Goal: Task Accomplishment & Management: Use online tool/utility

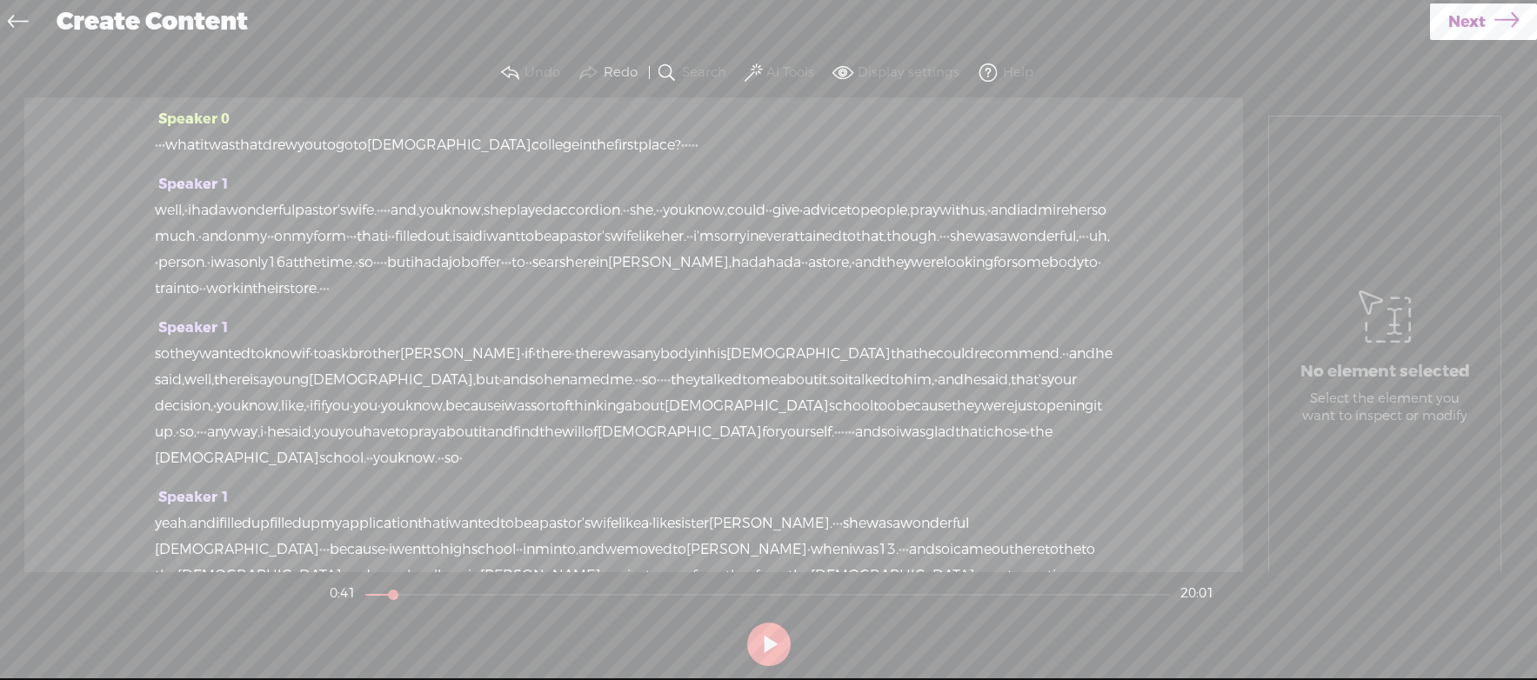
click at [669, 70] on span at bounding box center [667, 73] width 21 height 21
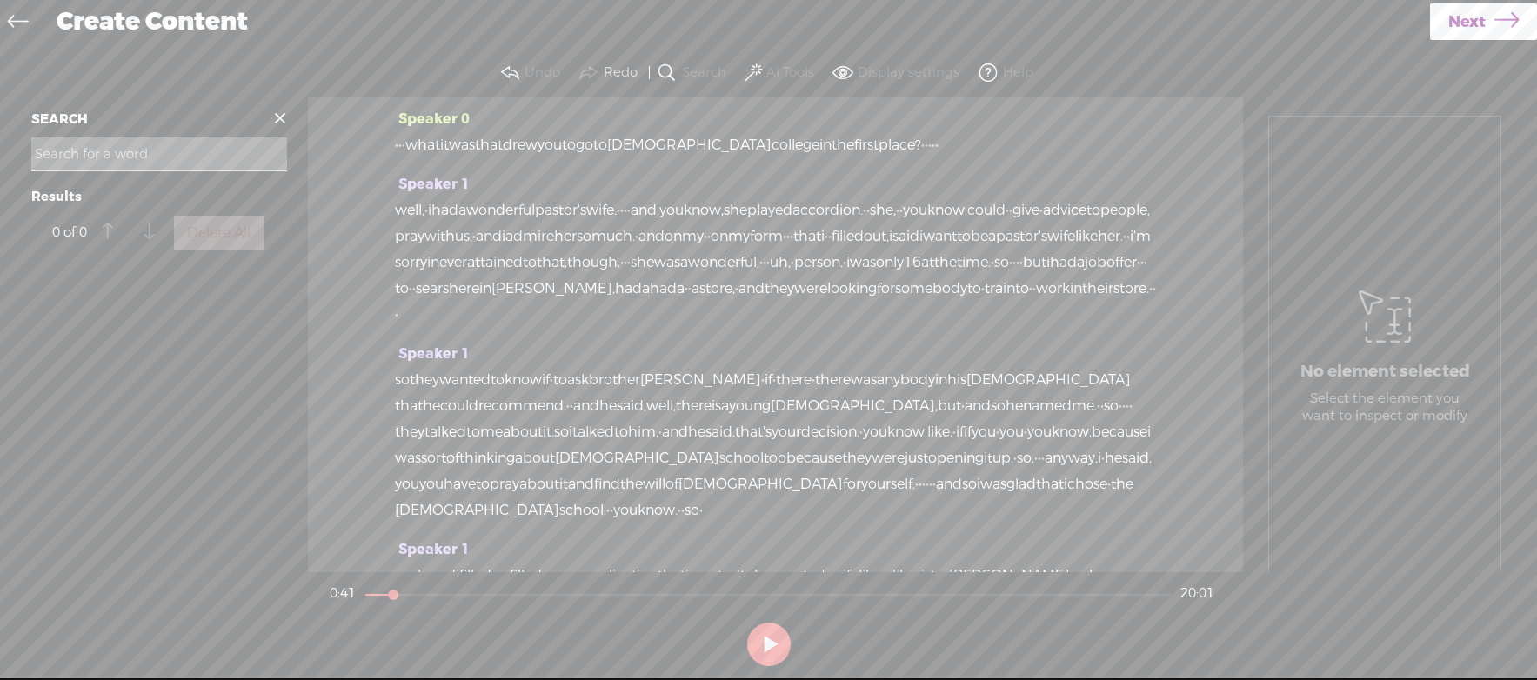
scroll to position [59, 0]
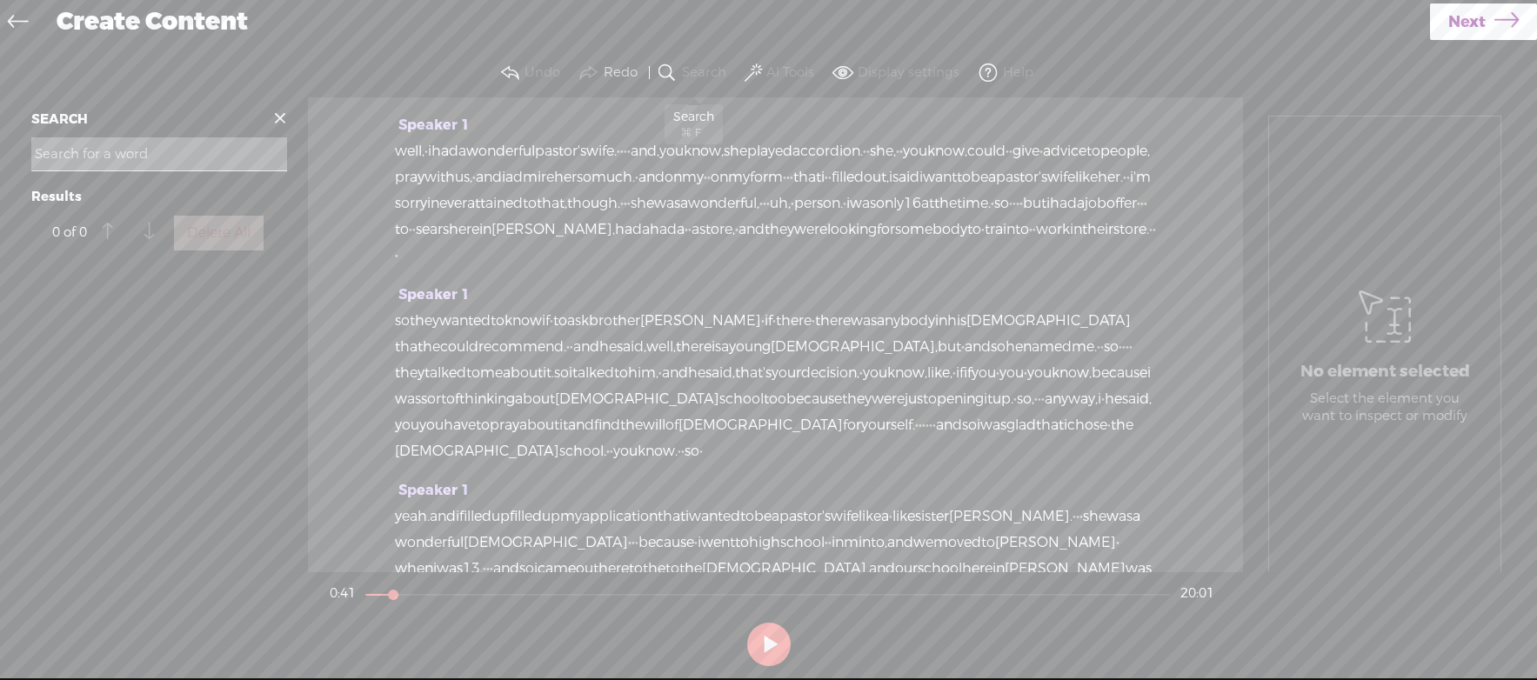
click at [695, 70] on label "Search" at bounding box center [704, 72] width 44 height 17
click at [693, 74] on label "Search" at bounding box center [704, 72] width 44 height 17
click at [120, 154] on input at bounding box center [159, 154] width 256 height 34
paste input ""When [DEMOGRAPHIC_DATA] called us, I didn’t have much to offer but myself. I c…"
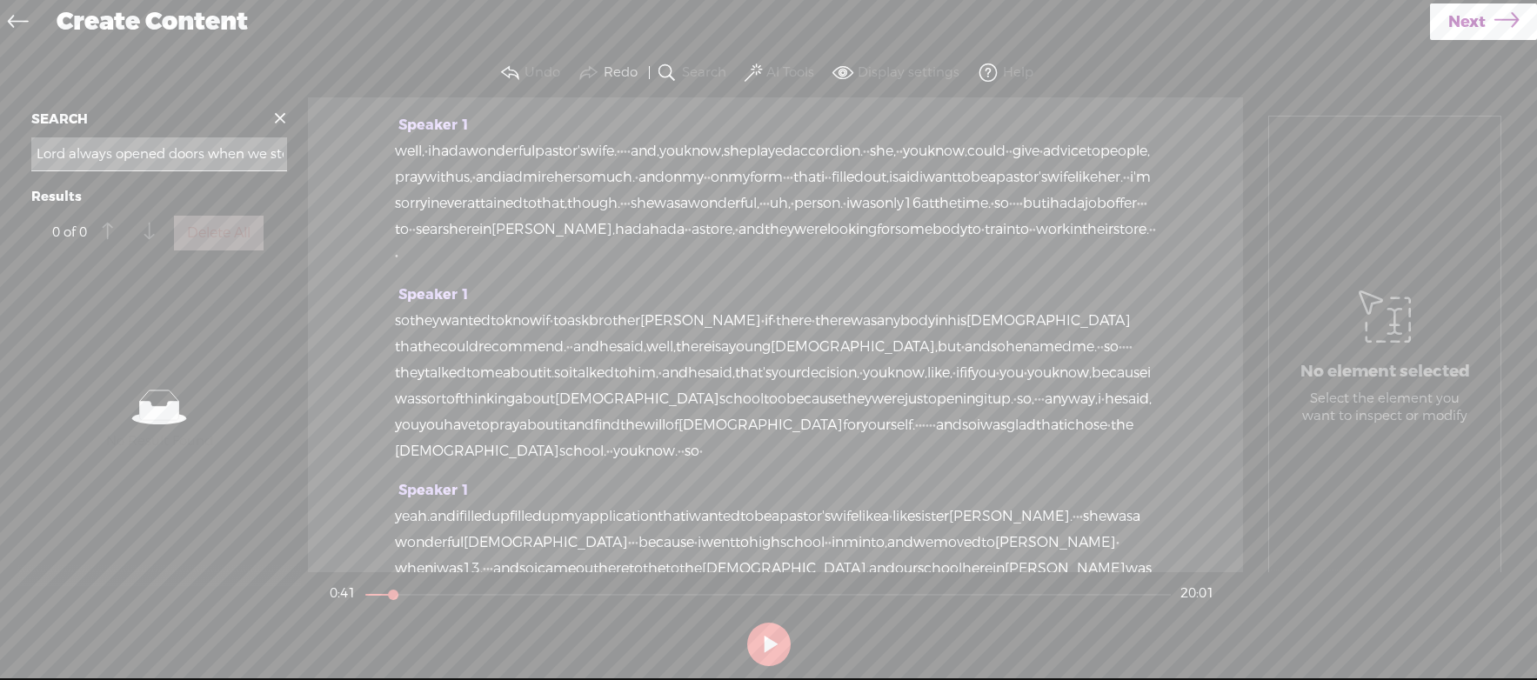
type input ""When [DEMOGRAPHIC_DATA] called us, I didn’t have much to offer but myself. I c…"
click at [279, 117] on span at bounding box center [280, 118] width 26 height 26
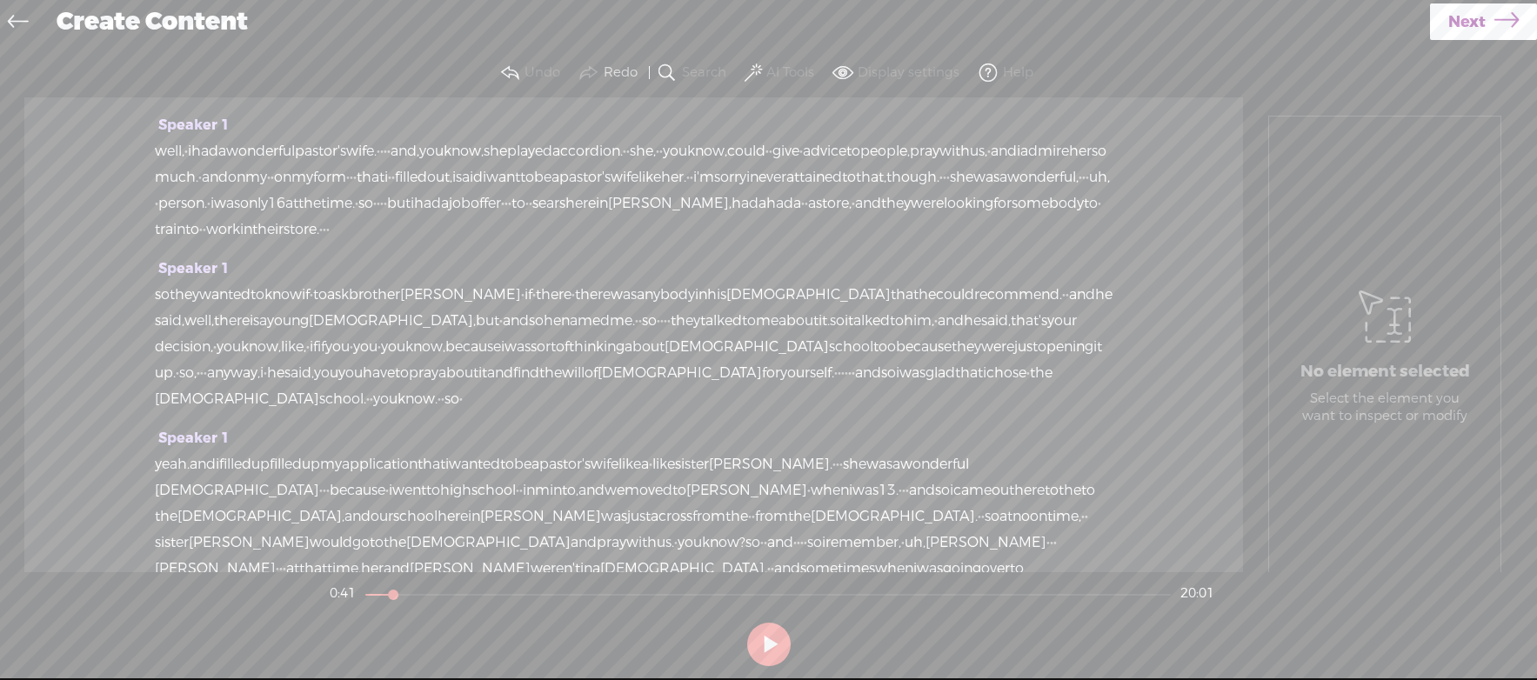
click at [22, 18] on icon at bounding box center [18, 23] width 20 height 39
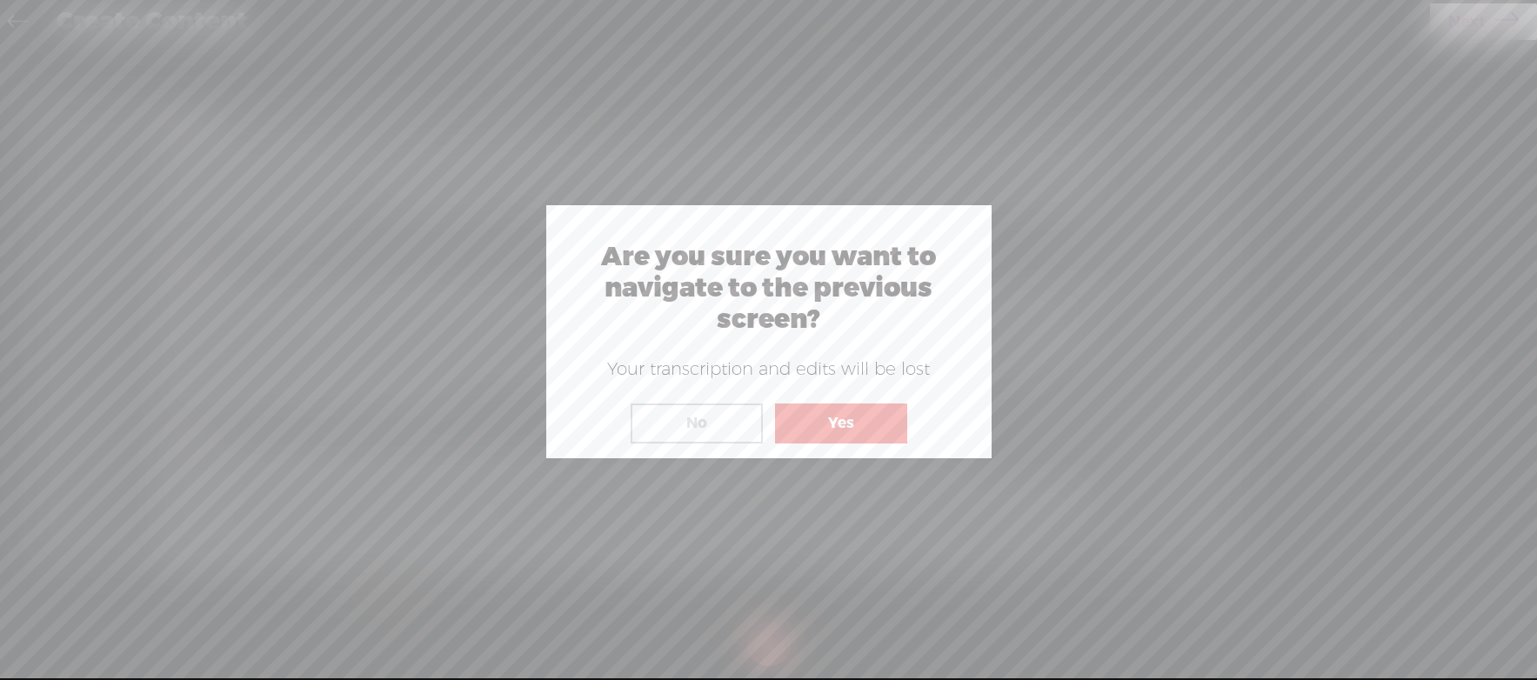
click at [850, 424] on button "Yes" at bounding box center [841, 424] width 132 height 40
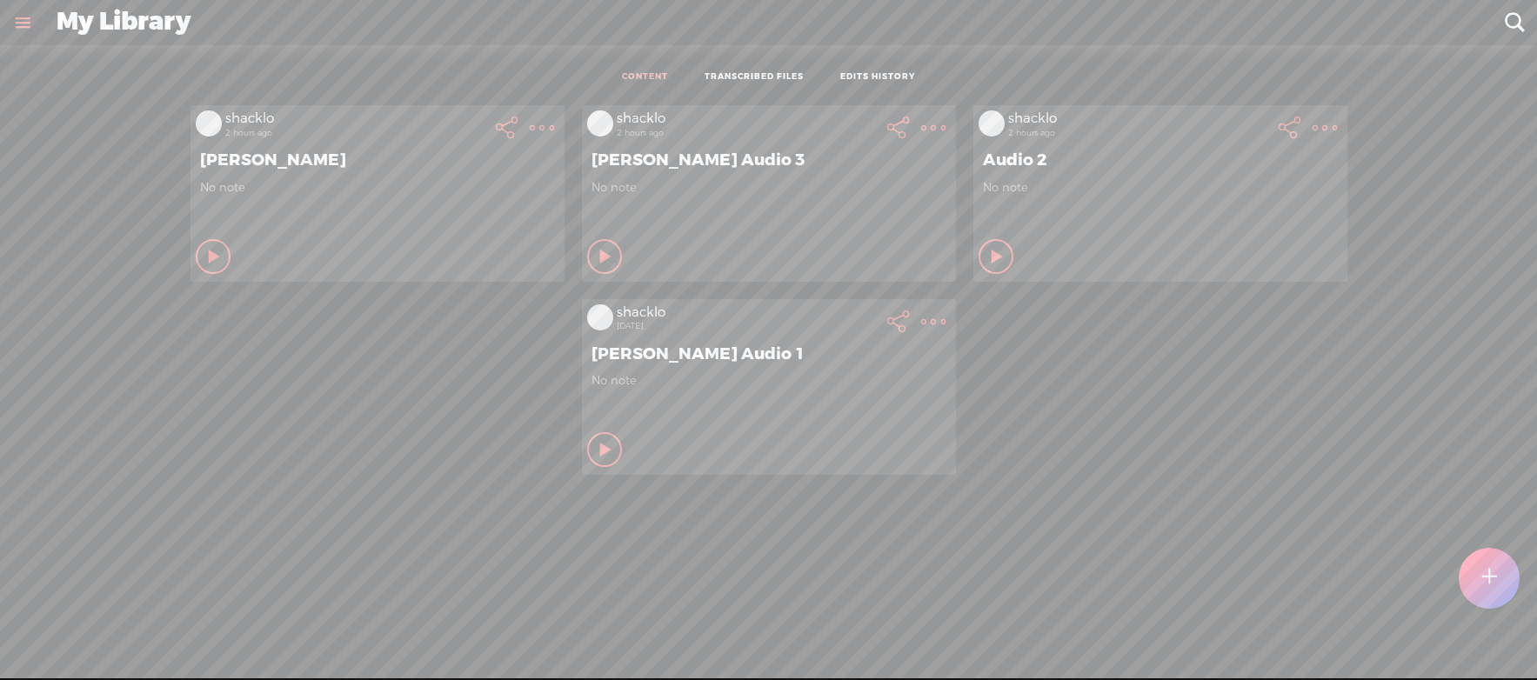
click at [748, 364] on div "[PERSON_NAME] Audio 1" at bounding box center [769, 354] width 364 height 30
click at [554, 140] on t at bounding box center [542, 128] width 24 height 24
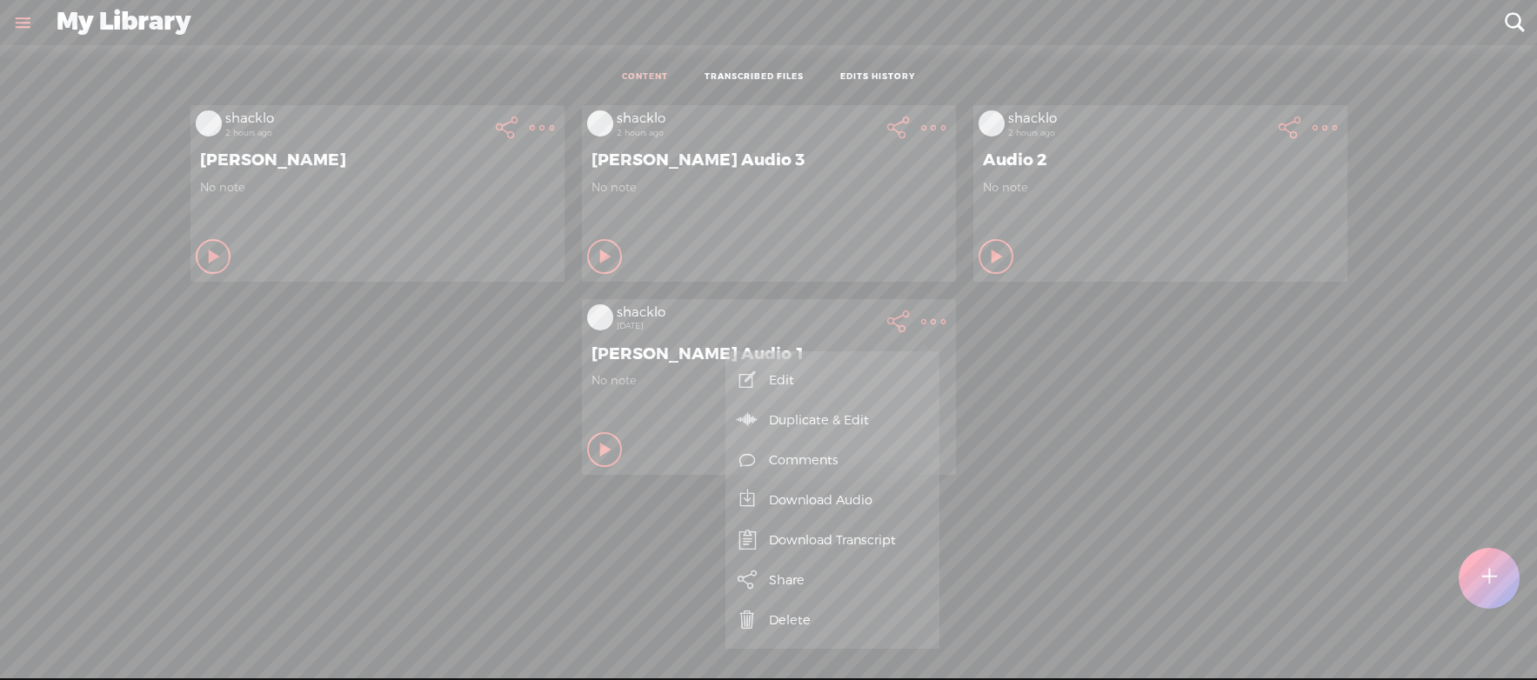
click at [792, 372] on link "Edit" at bounding box center [832, 380] width 197 height 40
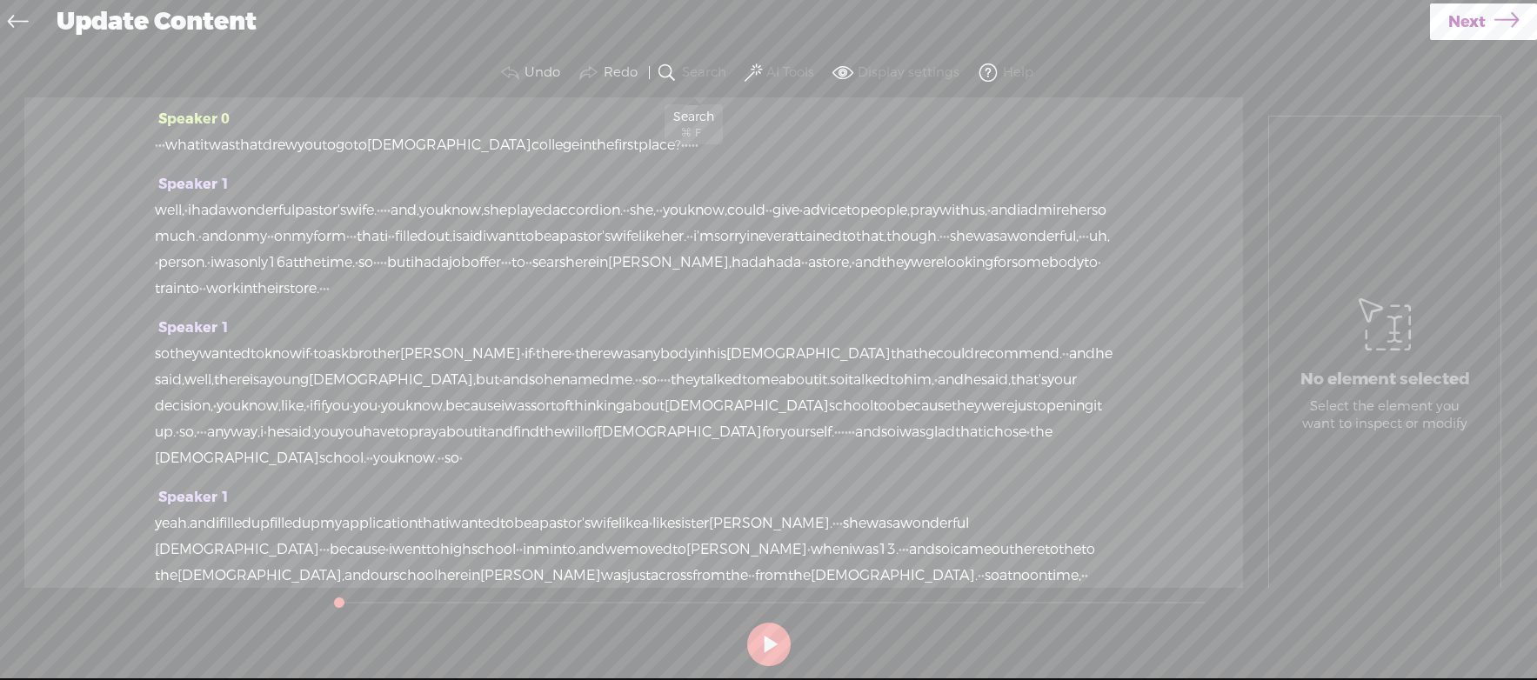
click at [671, 72] on span at bounding box center [667, 73] width 21 height 21
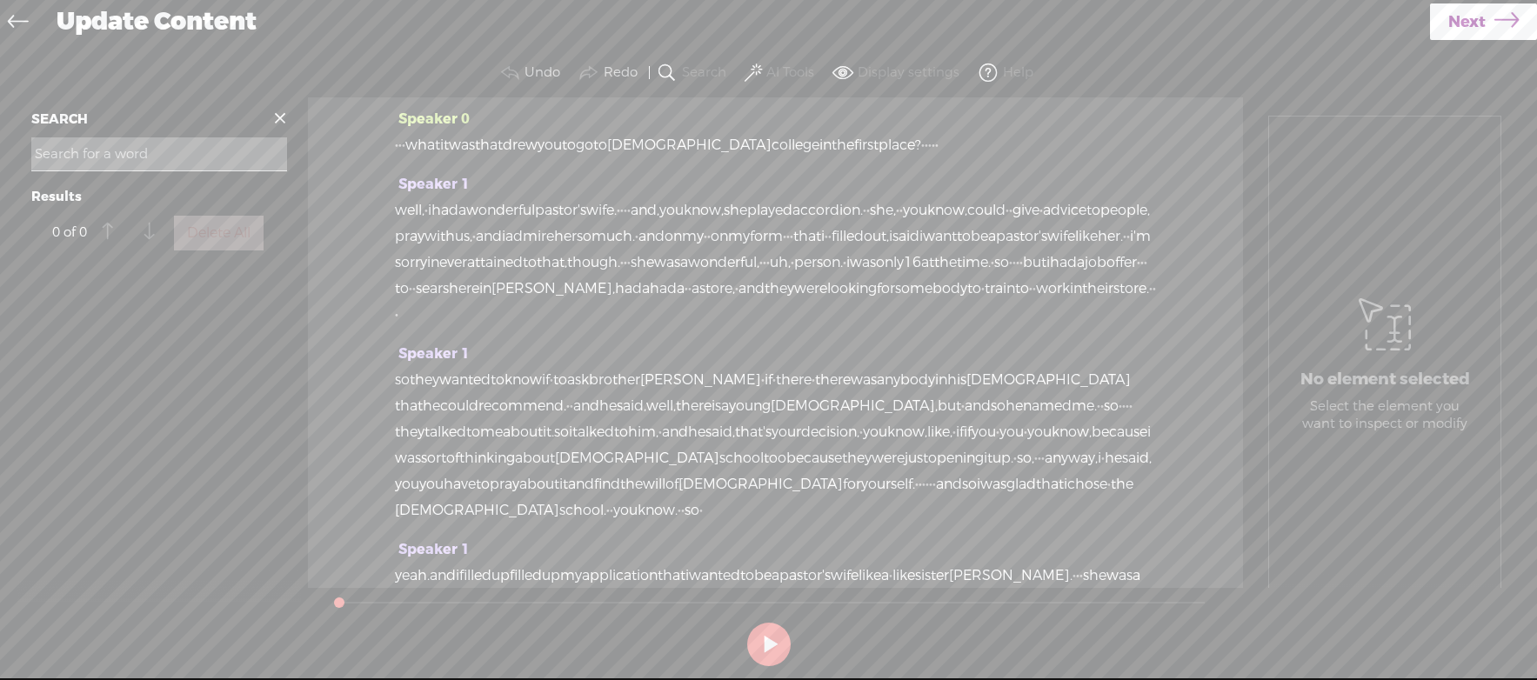
click at [81, 159] on input at bounding box center [159, 154] width 256 height 34
click at [92, 155] on input ""When [DEMOGRAPHIC_DATA] called us, I didn’t have much to offer but myself. I c…" at bounding box center [159, 154] width 256 height 34
click at [91, 155] on input ""When [DEMOGRAPHIC_DATA] called us, I didn’t have much to offer but myself. I c…" at bounding box center [159, 154] width 256 height 34
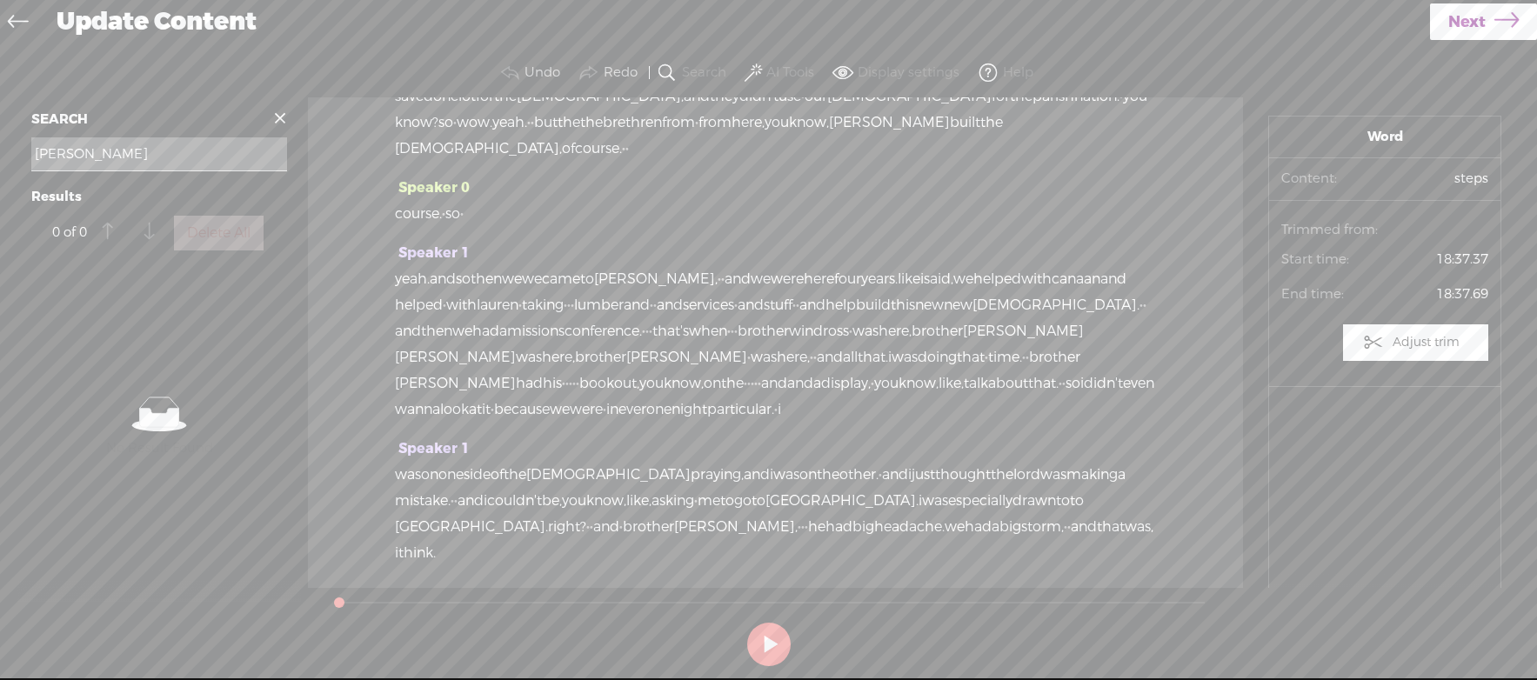
scroll to position [6442, 0]
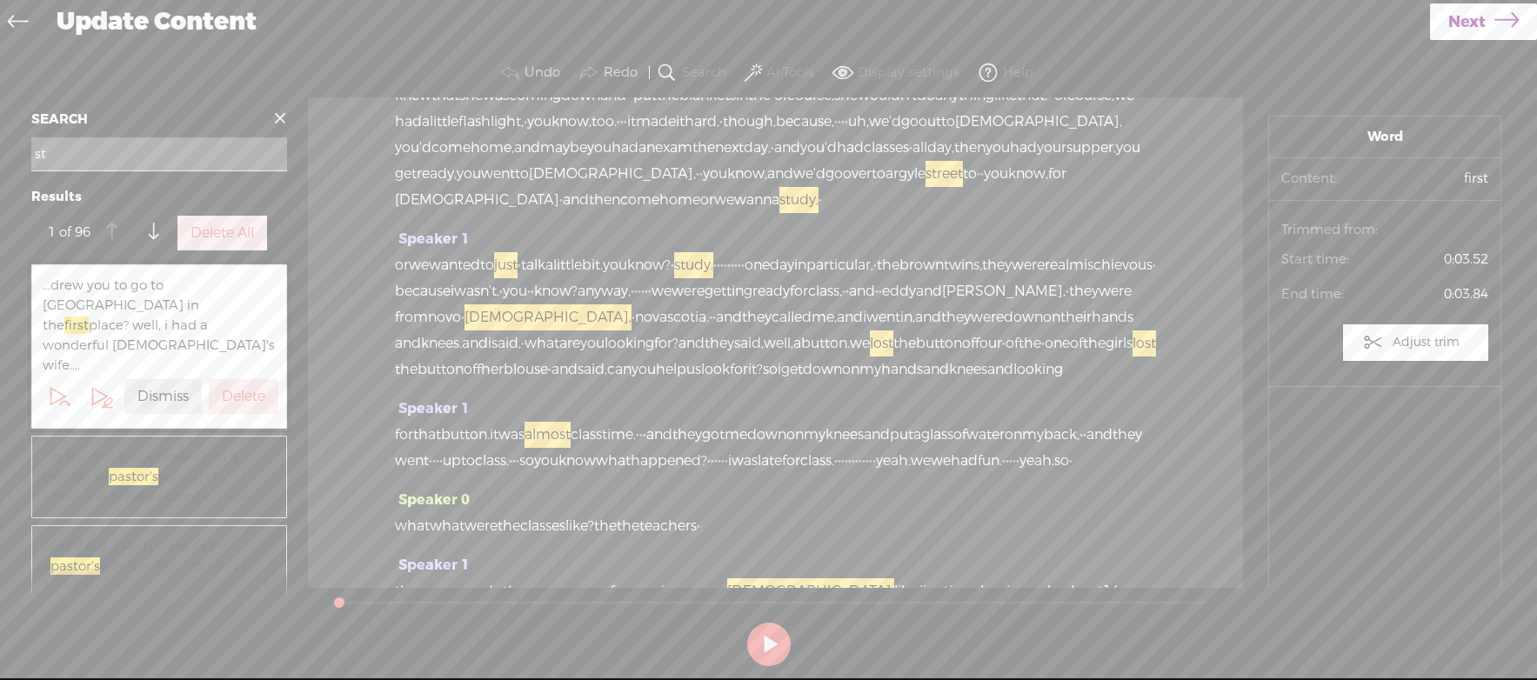
type input "s"
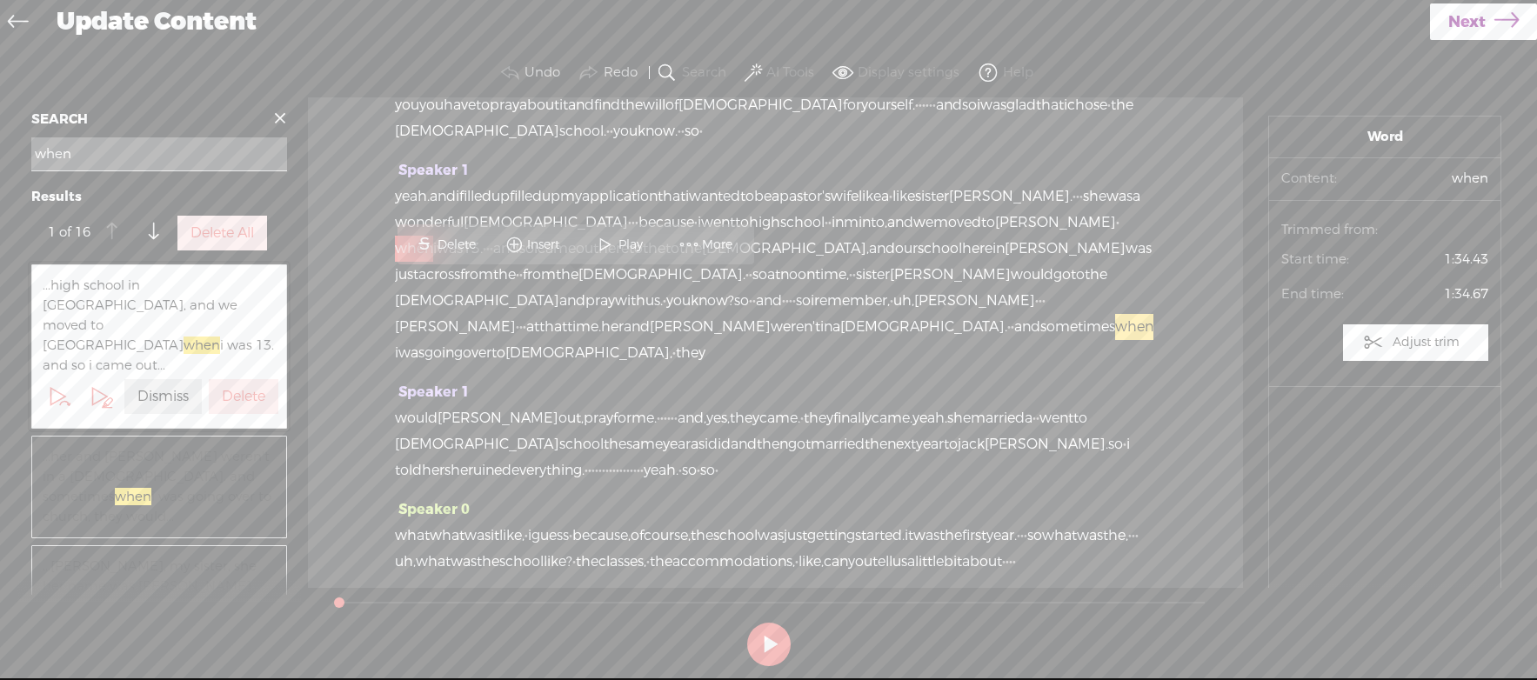
scroll to position [492, 0]
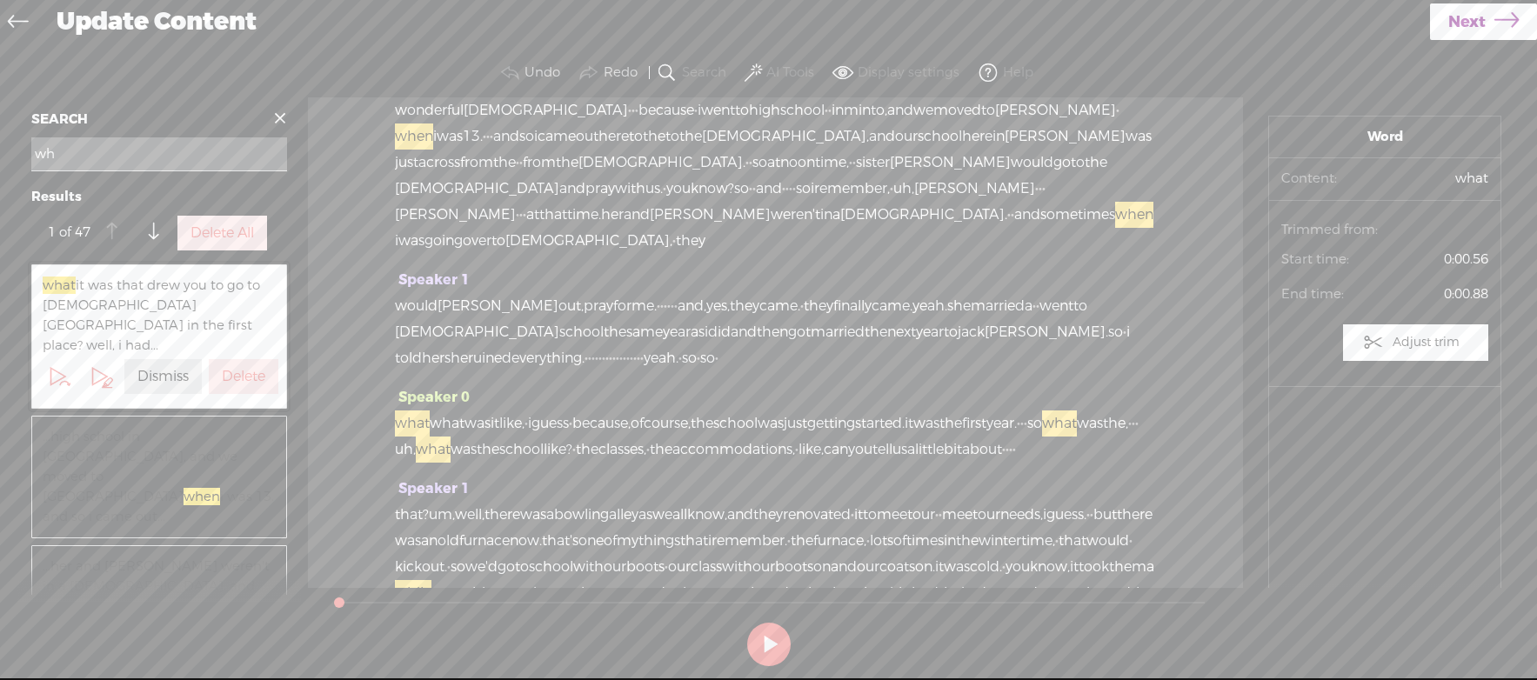
type input "w"
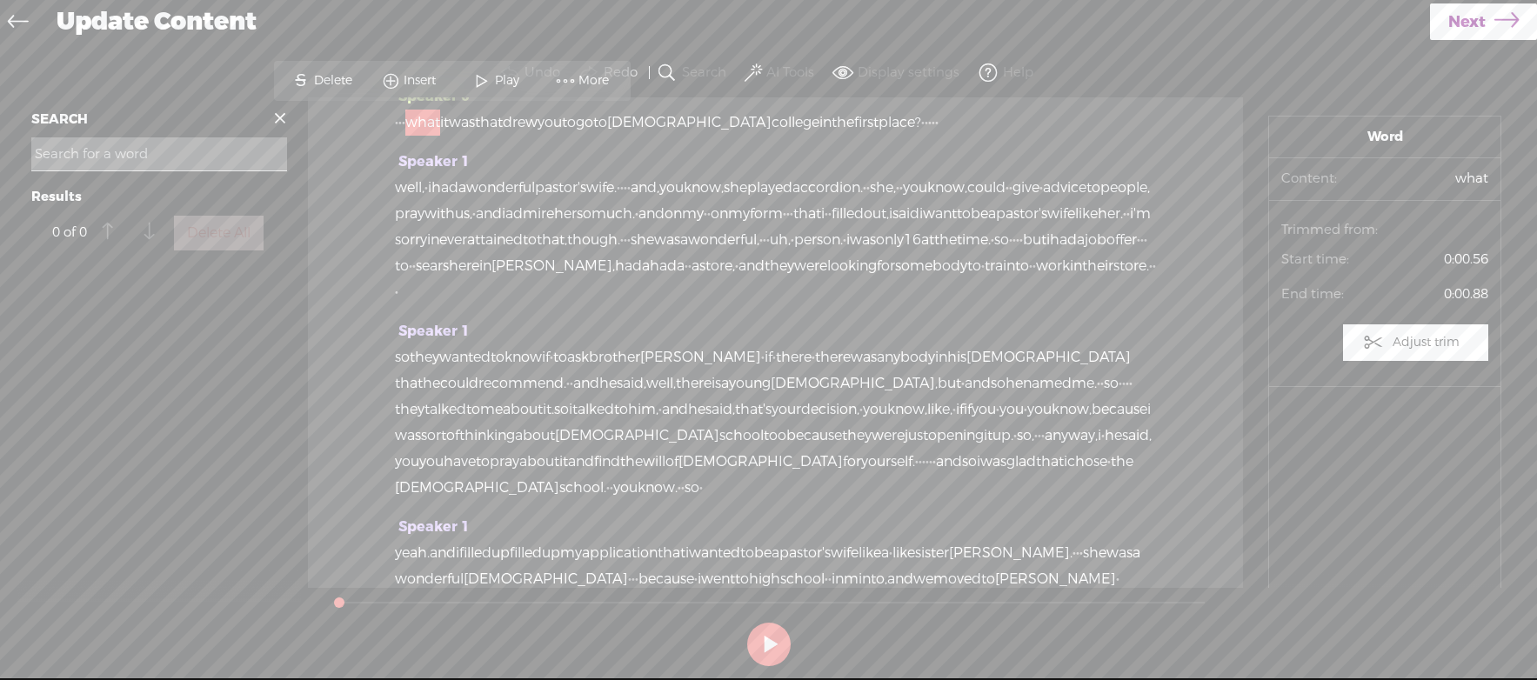
scroll to position [0, 0]
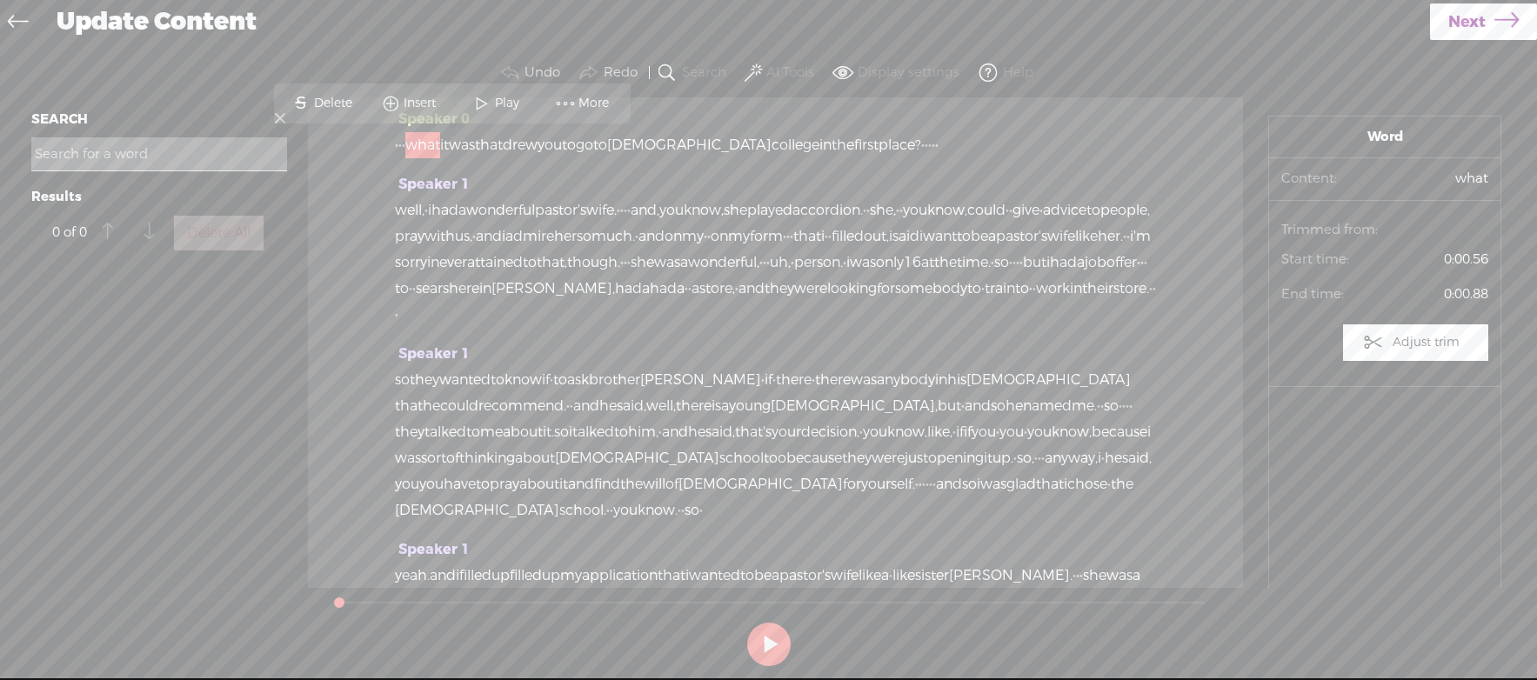
click at [17, 26] on icon at bounding box center [18, 23] width 20 height 39
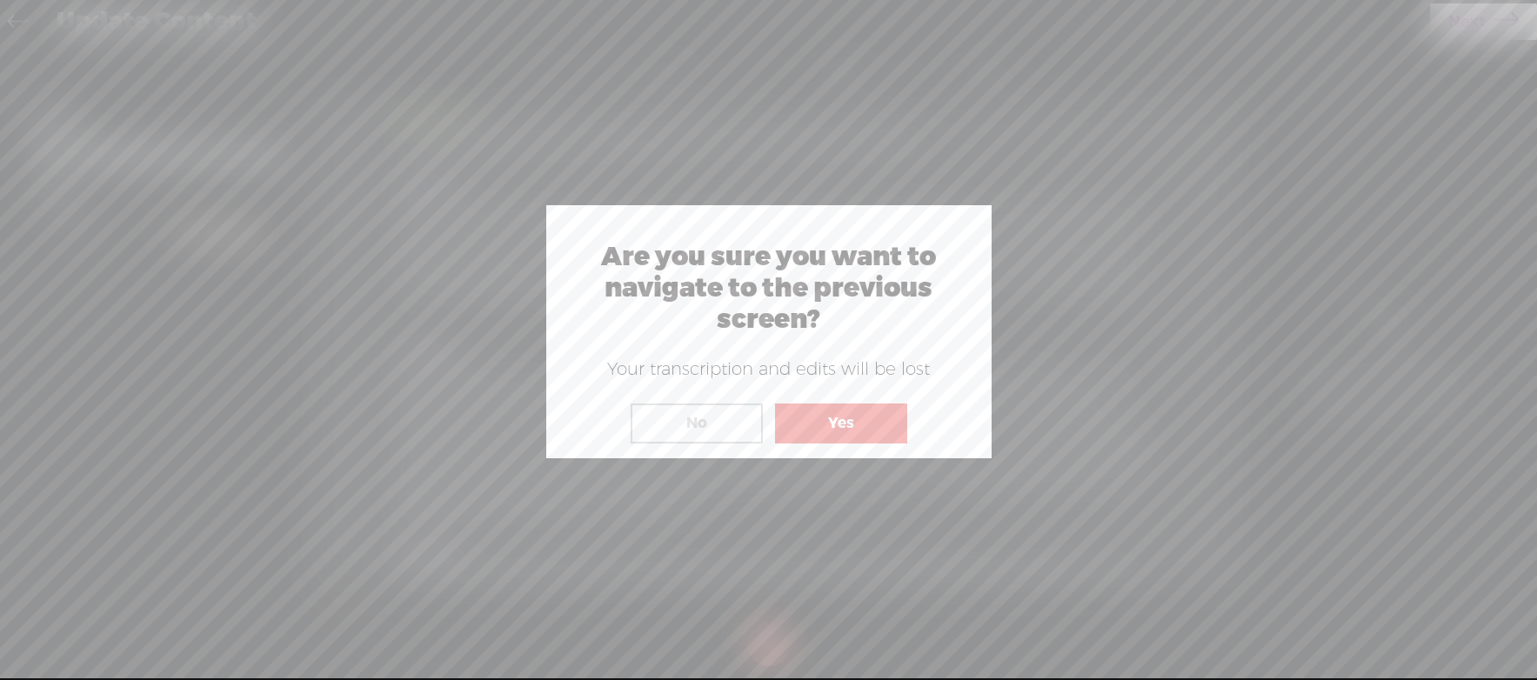
click at [825, 424] on button "Yes" at bounding box center [841, 424] width 132 height 40
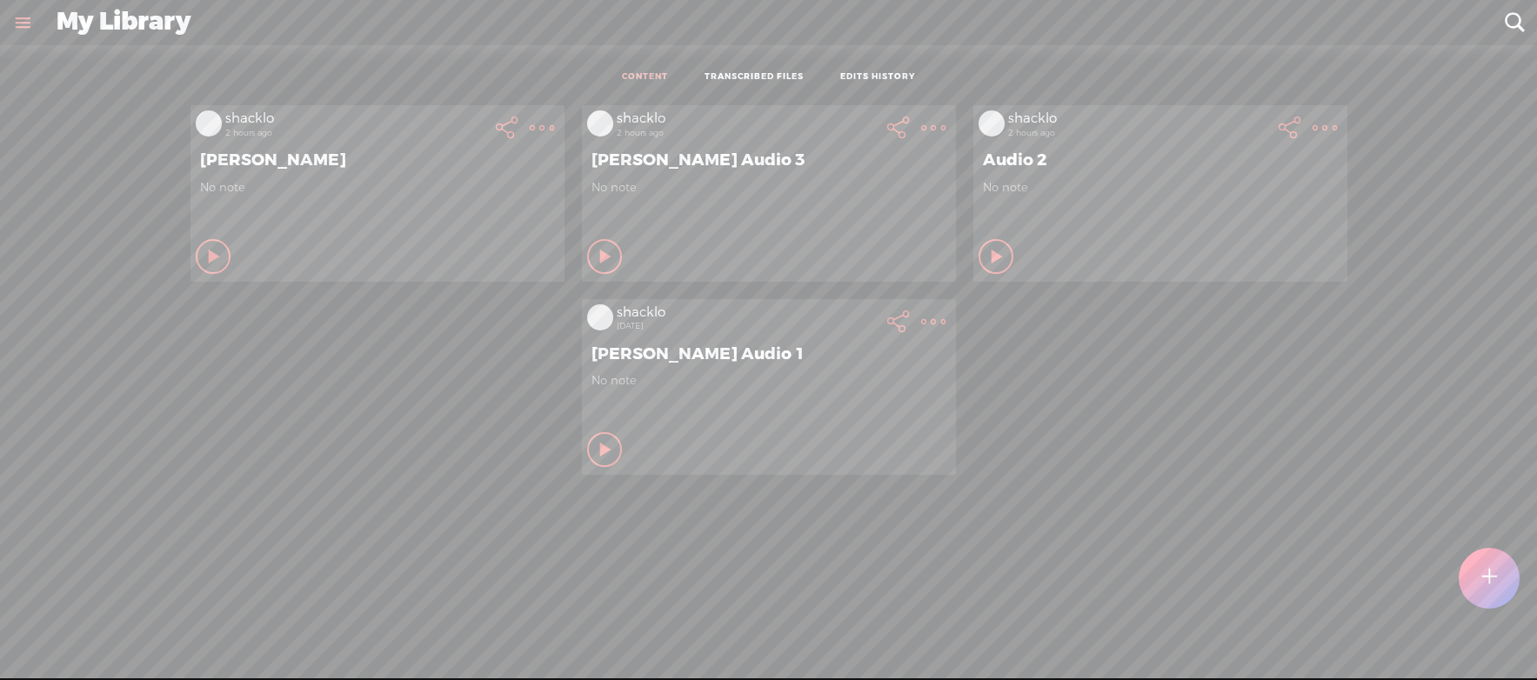
click at [554, 125] on t at bounding box center [542, 128] width 24 height 24
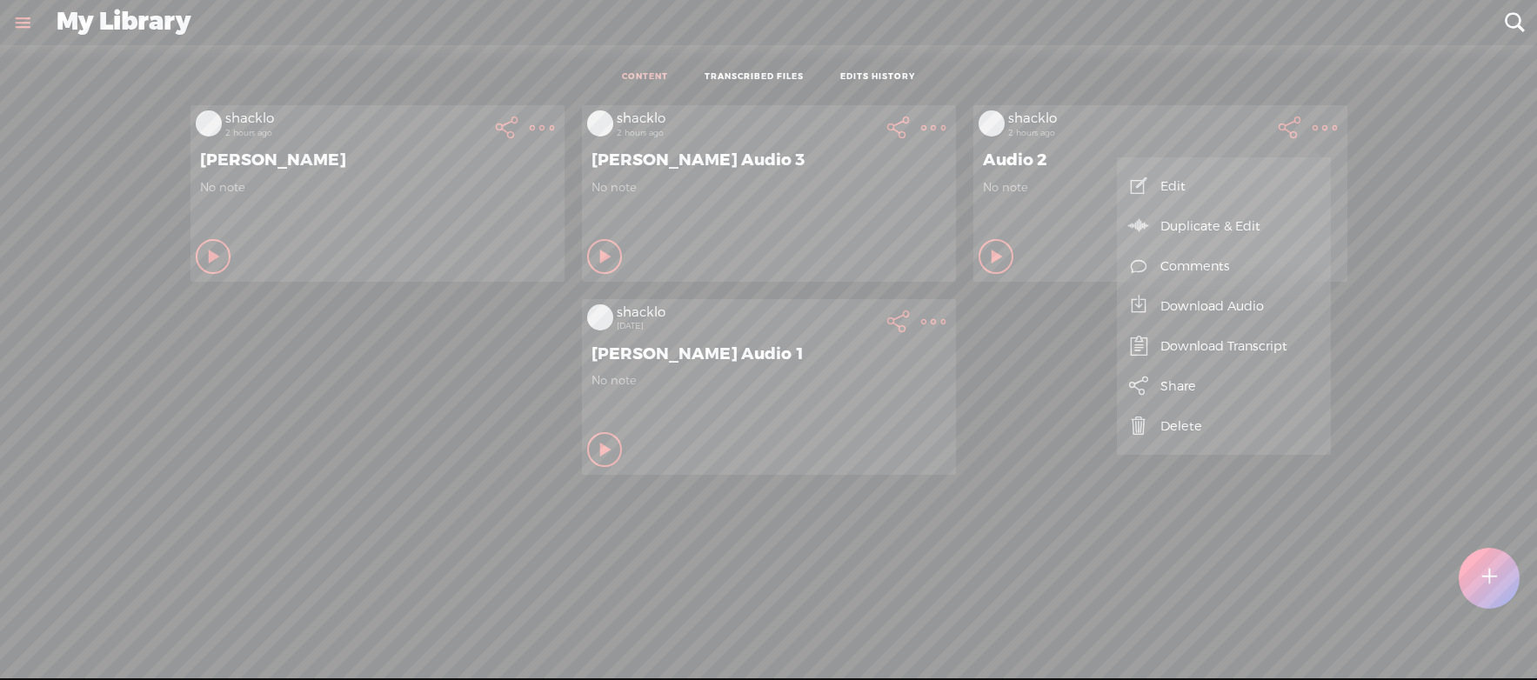
click at [1176, 180] on link "Edit" at bounding box center [1224, 186] width 197 height 40
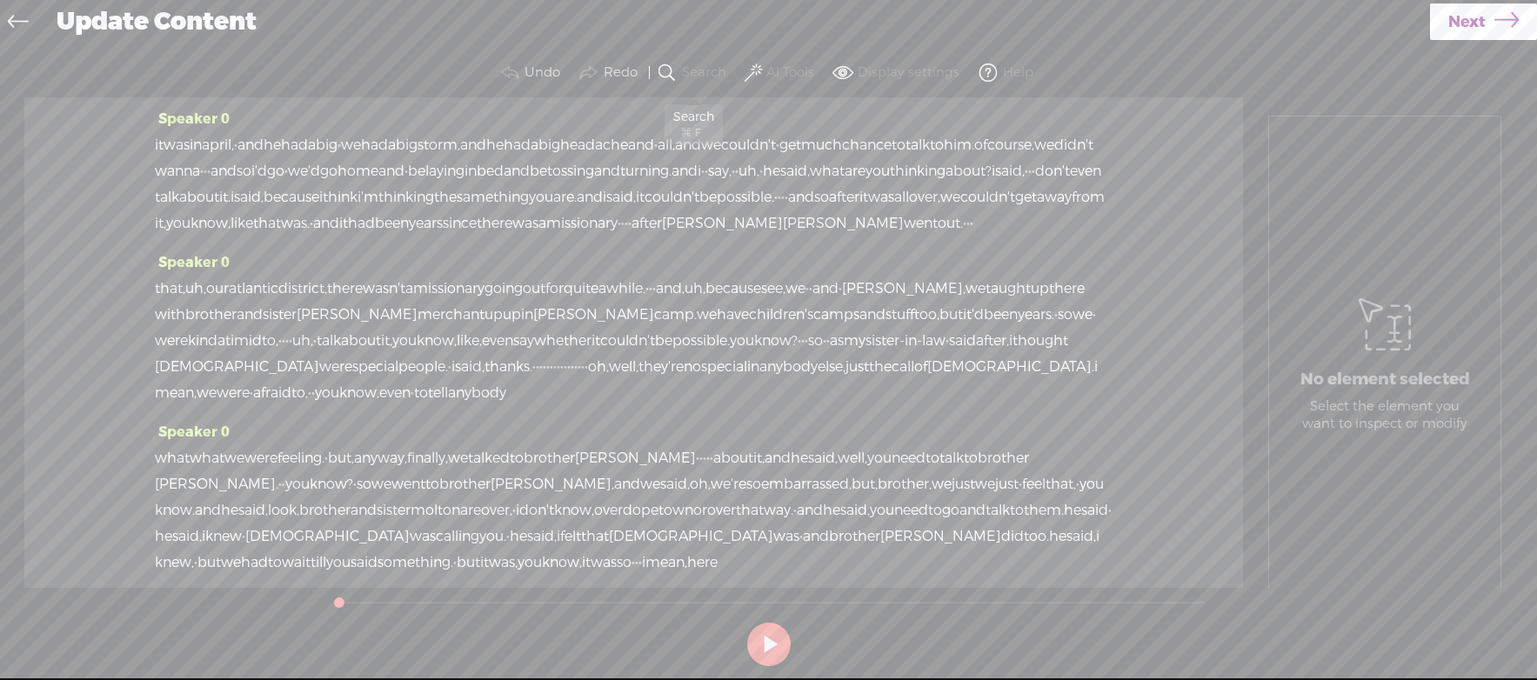
click at [672, 70] on span at bounding box center [667, 73] width 21 height 21
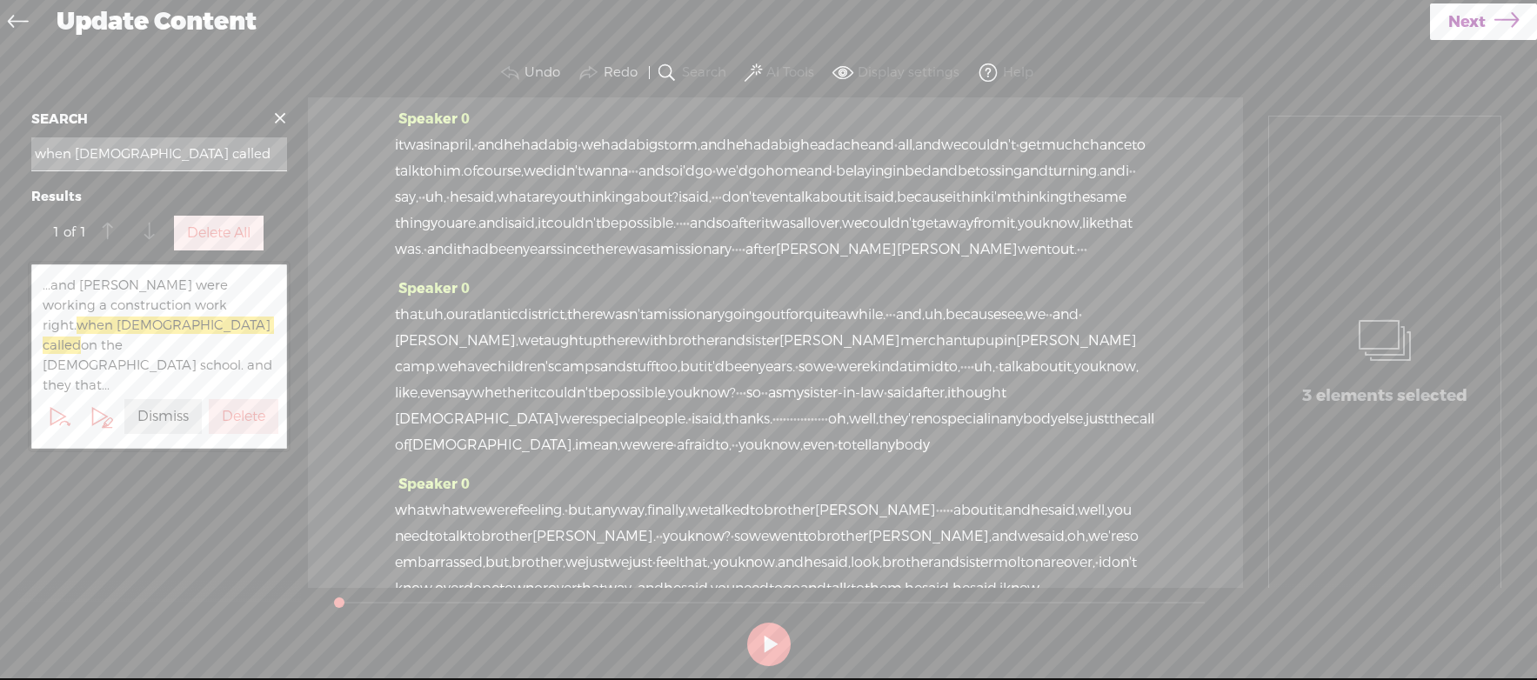
type input "when [DEMOGRAPHIC_DATA] called"
click at [278, 115] on span at bounding box center [280, 118] width 26 height 26
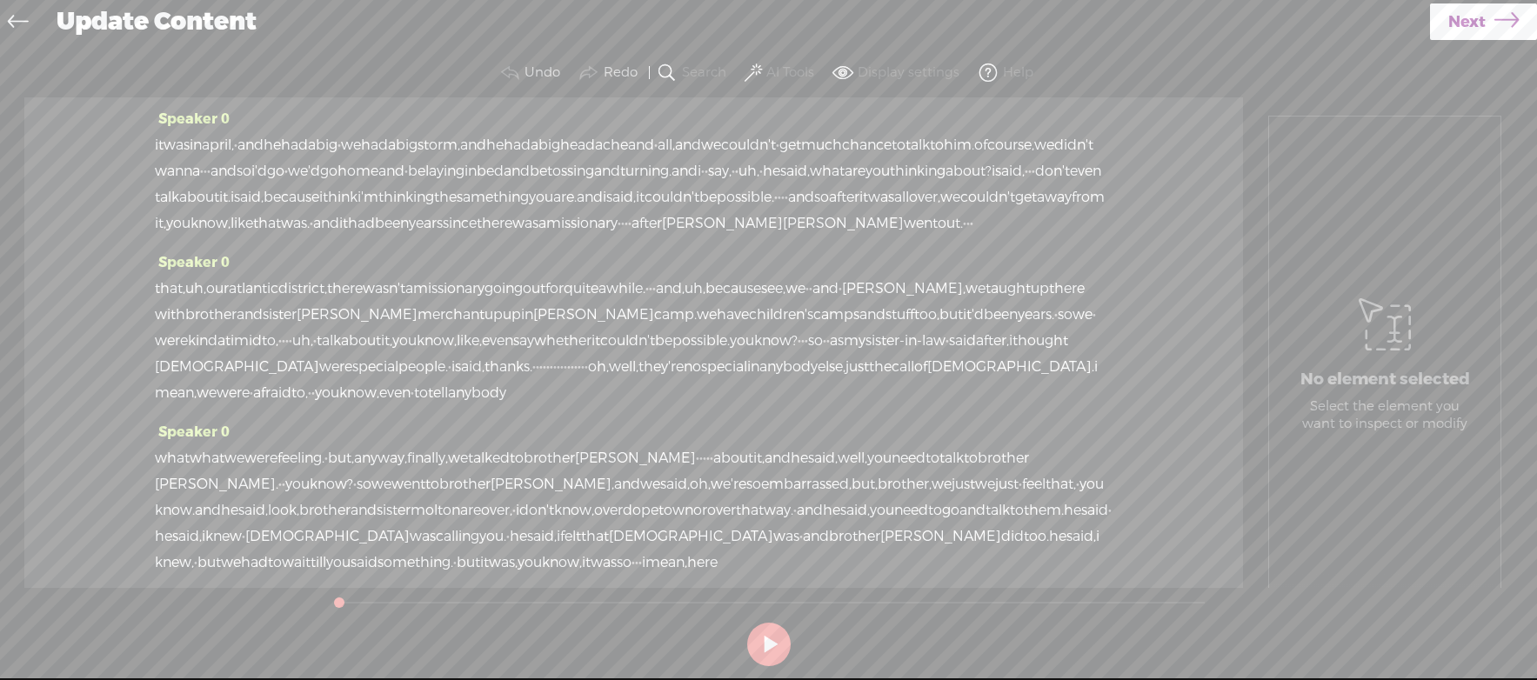
click at [15, 26] on icon at bounding box center [18, 23] width 20 height 39
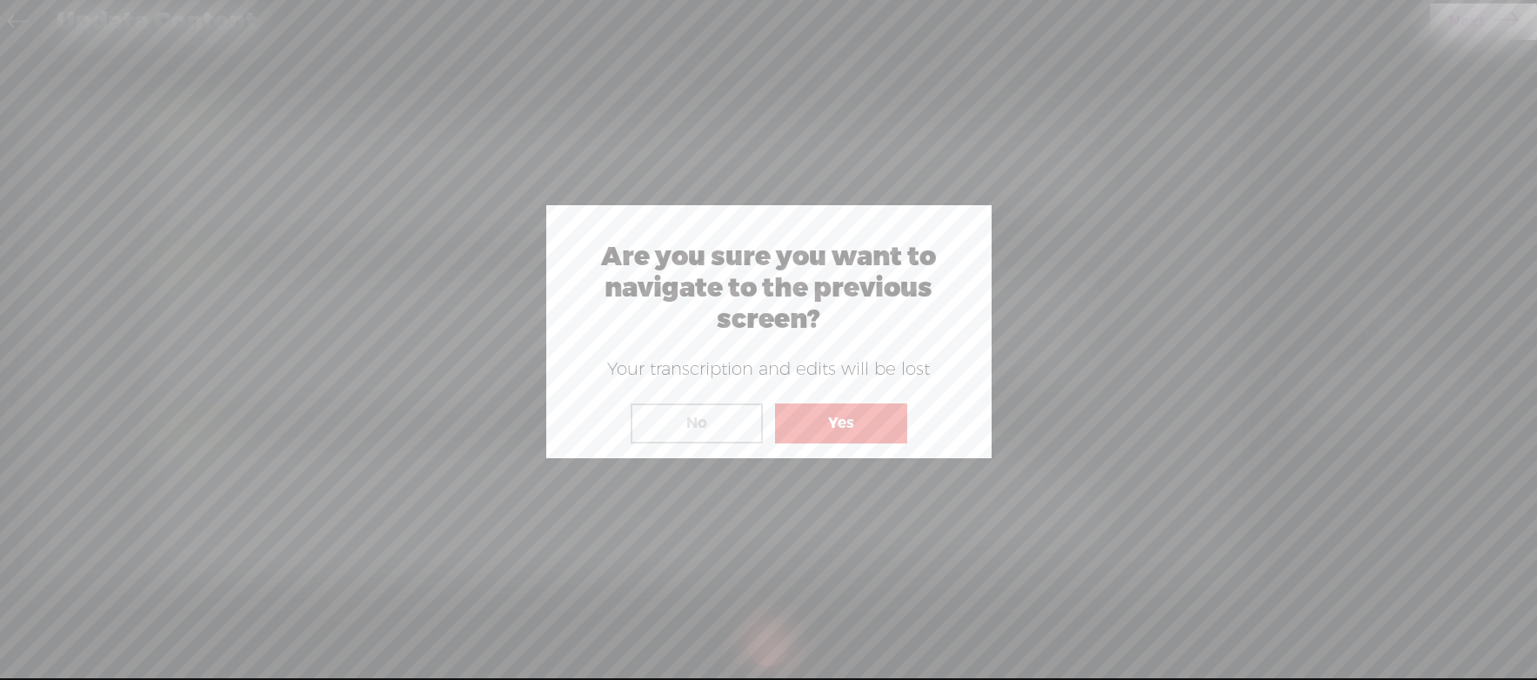
click at [833, 422] on button "Yes" at bounding box center [841, 424] width 132 height 40
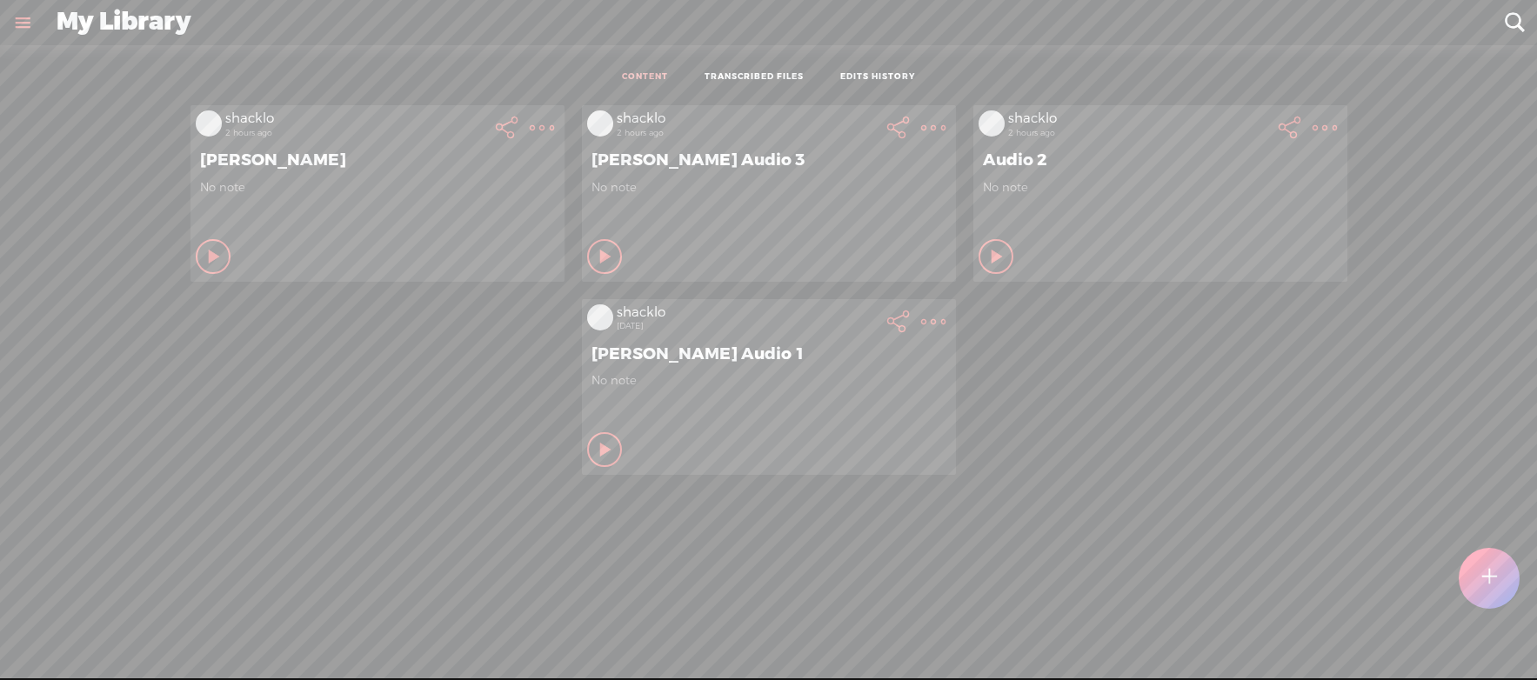
click at [554, 140] on t at bounding box center [542, 128] width 24 height 24
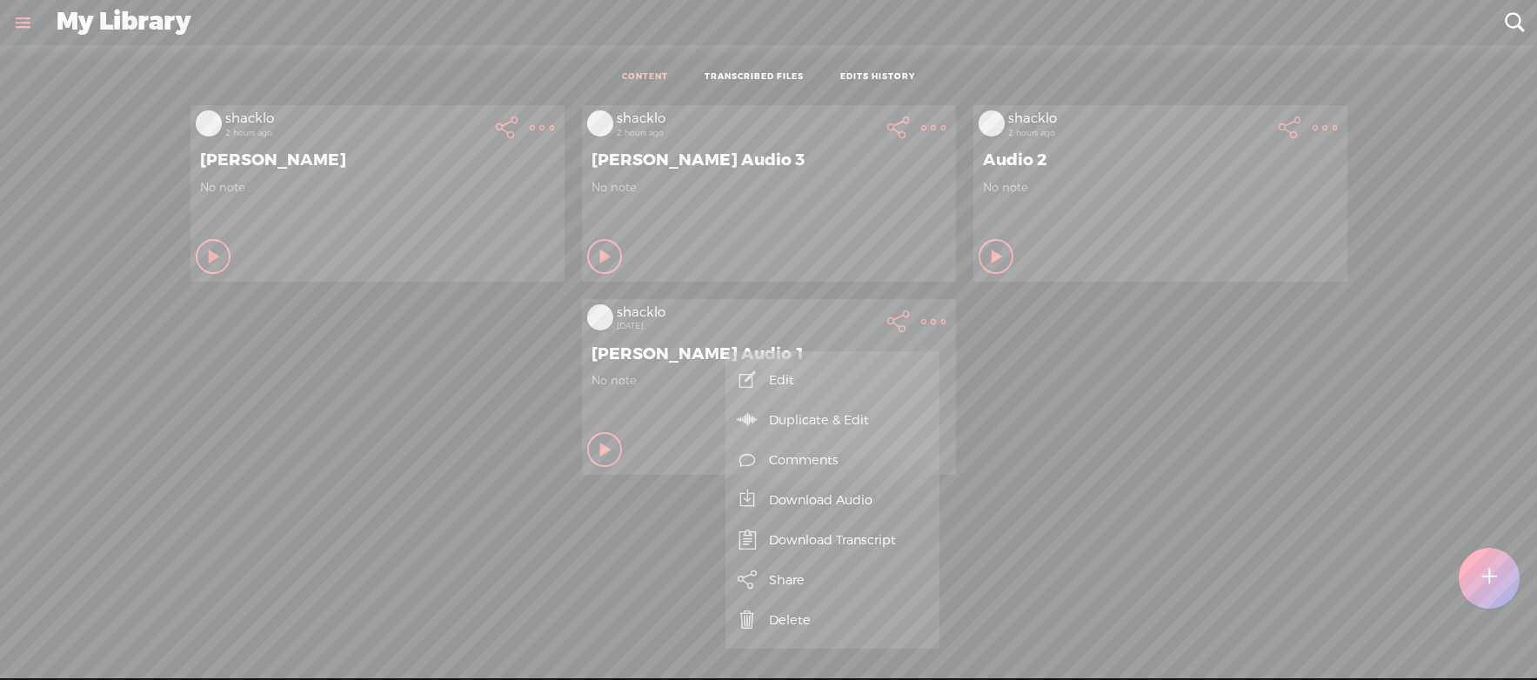
click at [782, 378] on link "Edit" at bounding box center [832, 380] width 197 height 40
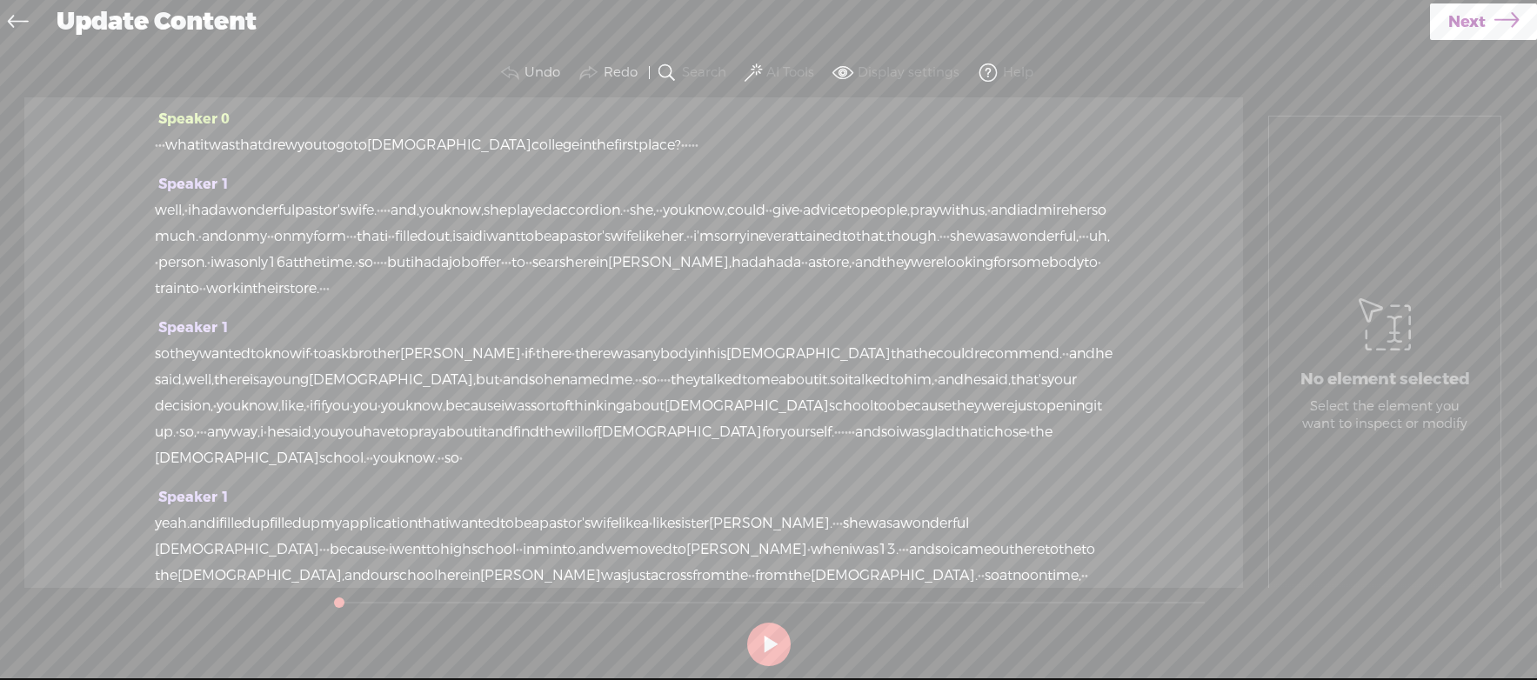
click at [842, 250] on span "to" at bounding box center [849, 237] width 14 height 26
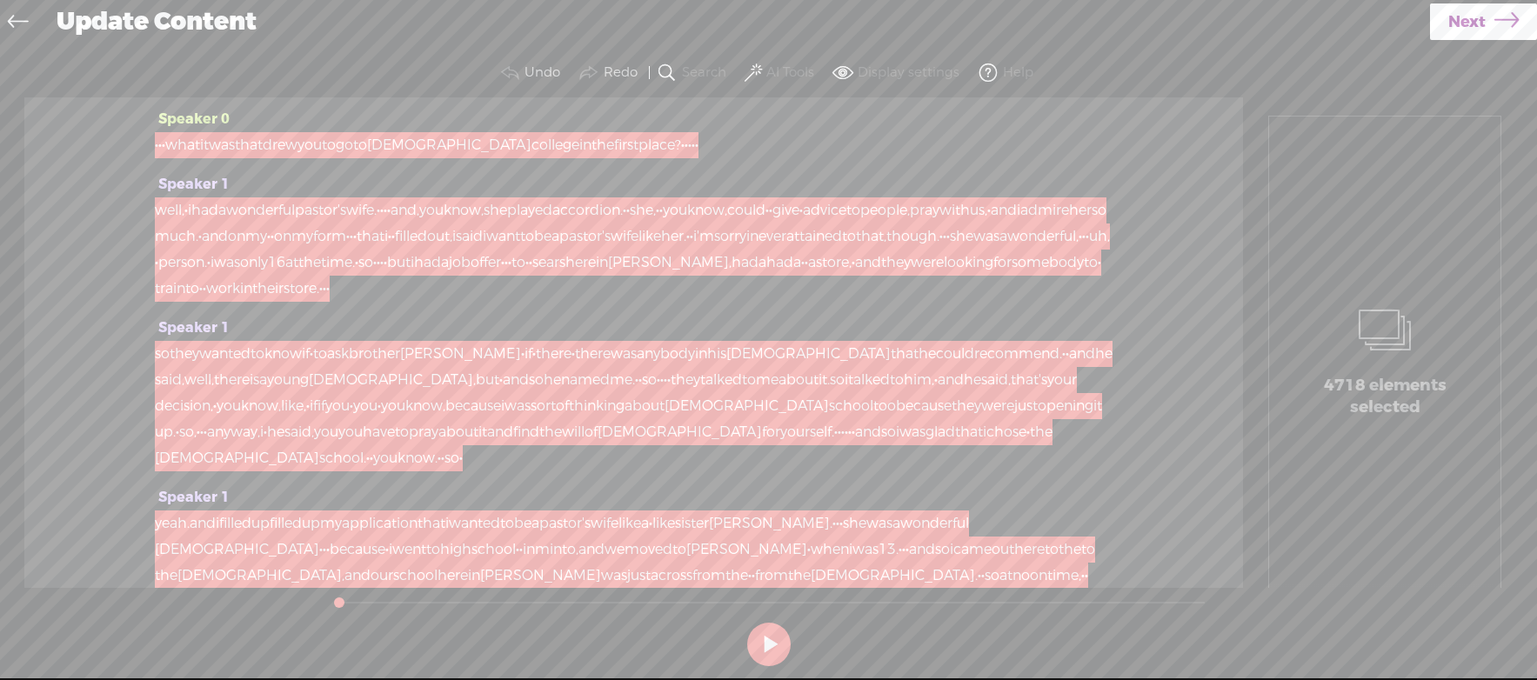
click at [20, 23] on icon at bounding box center [18, 23] width 20 height 39
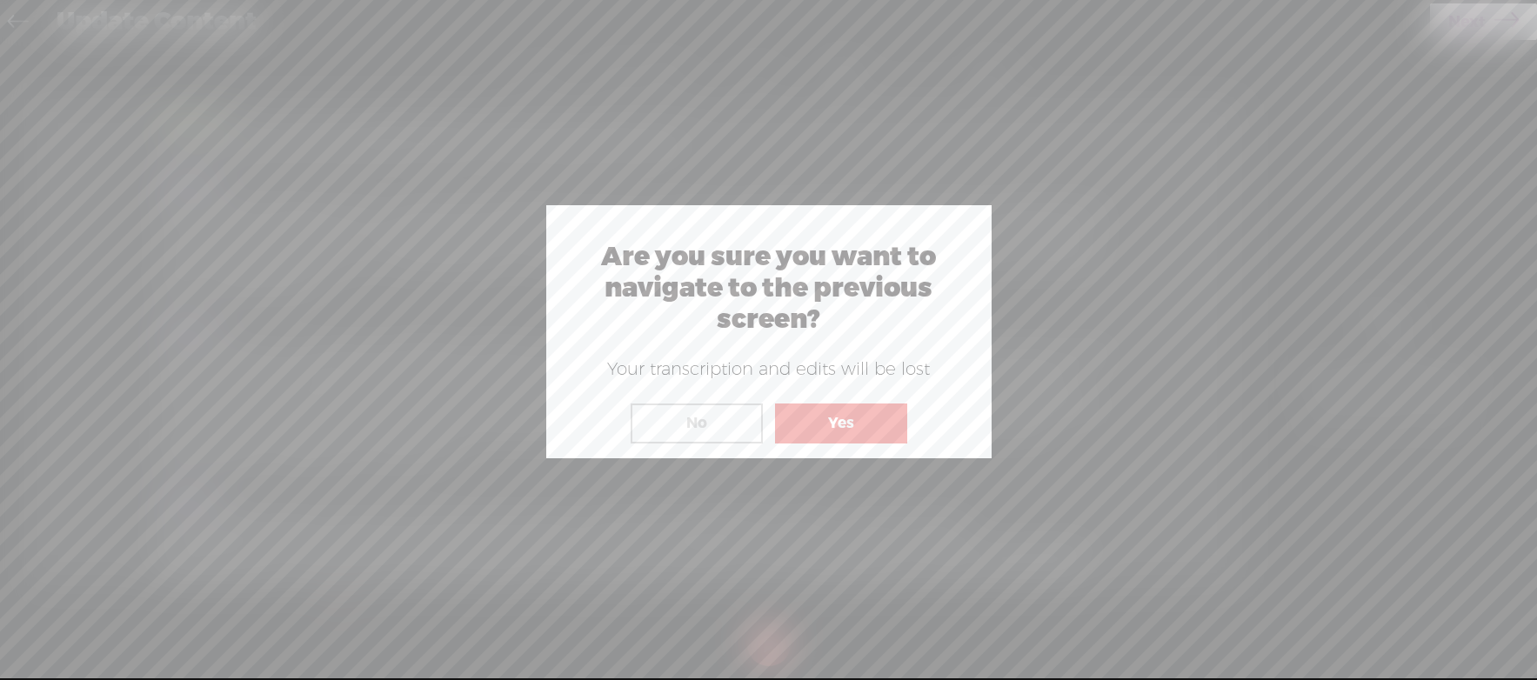
click at [718, 428] on button "No" at bounding box center [697, 424] width 132 height 40
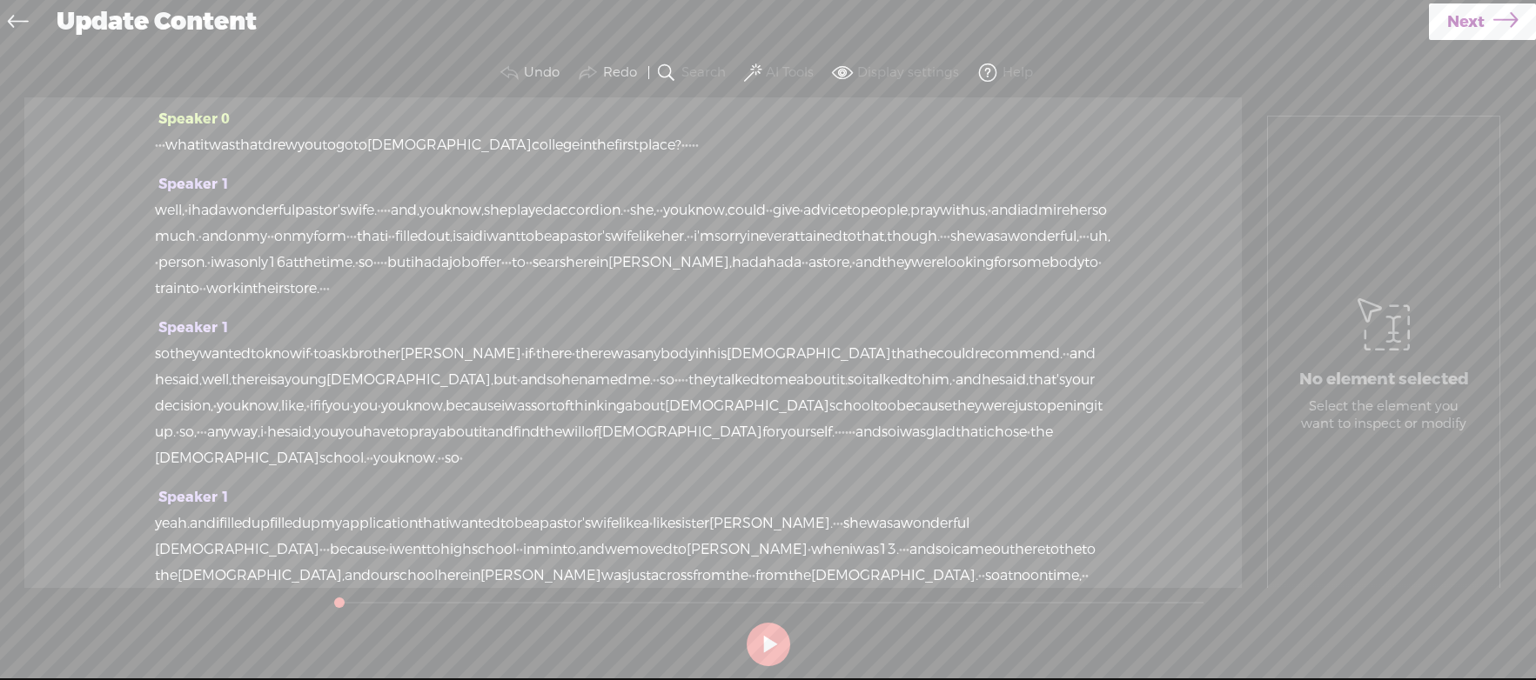
click at [17, 22] on icon at bounding box center [18, 23] width 20 height 39
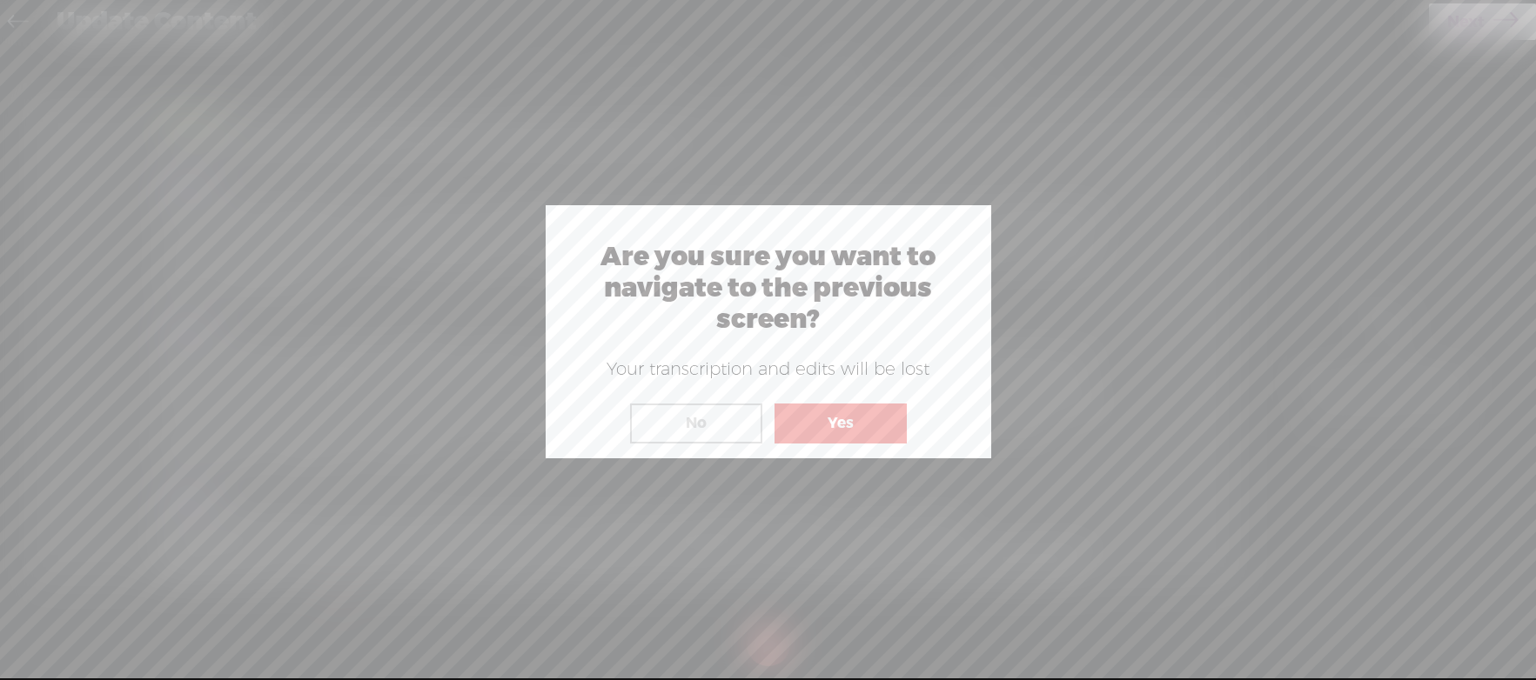
click at [713, 426] on button "No" at bounding box center [696, 424] width 132 height 40
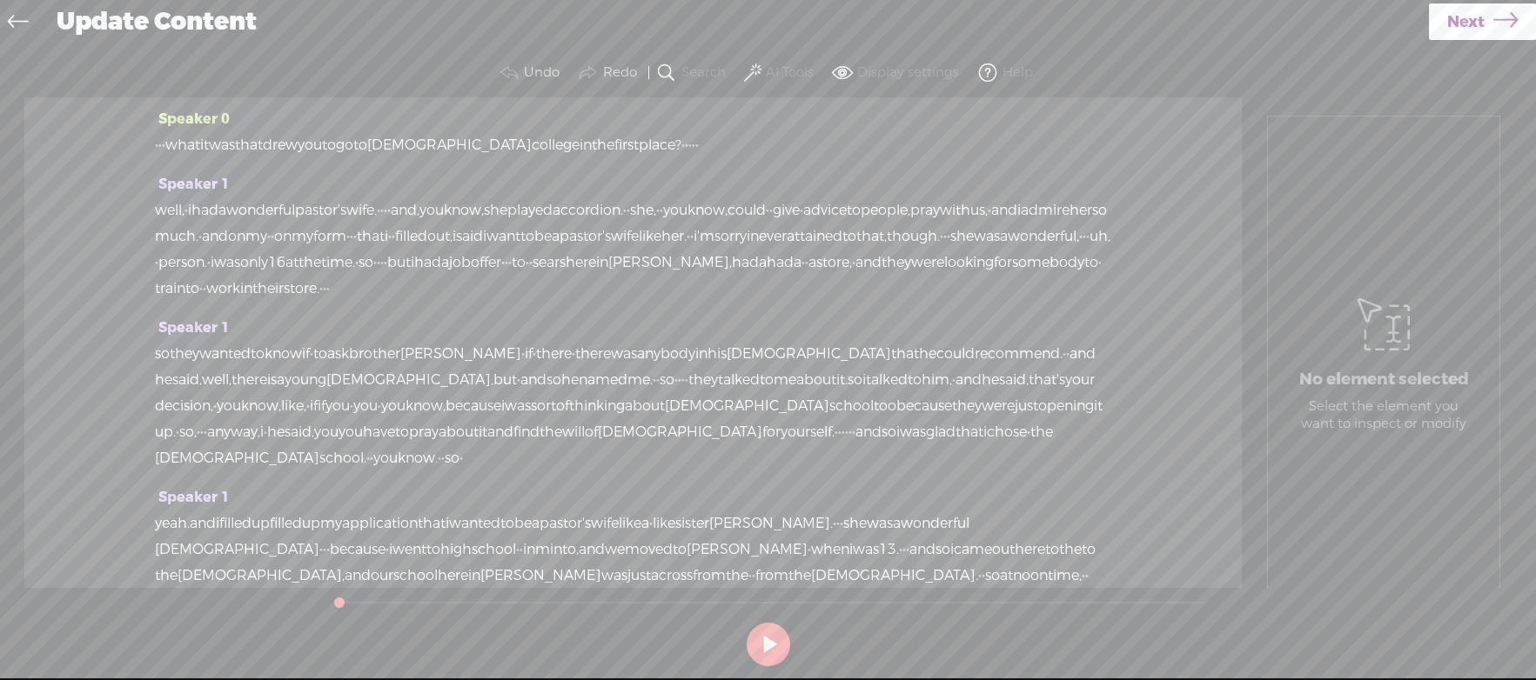
click at [24, 20] on icon at bounding box center [18, 23] width 20 height 39
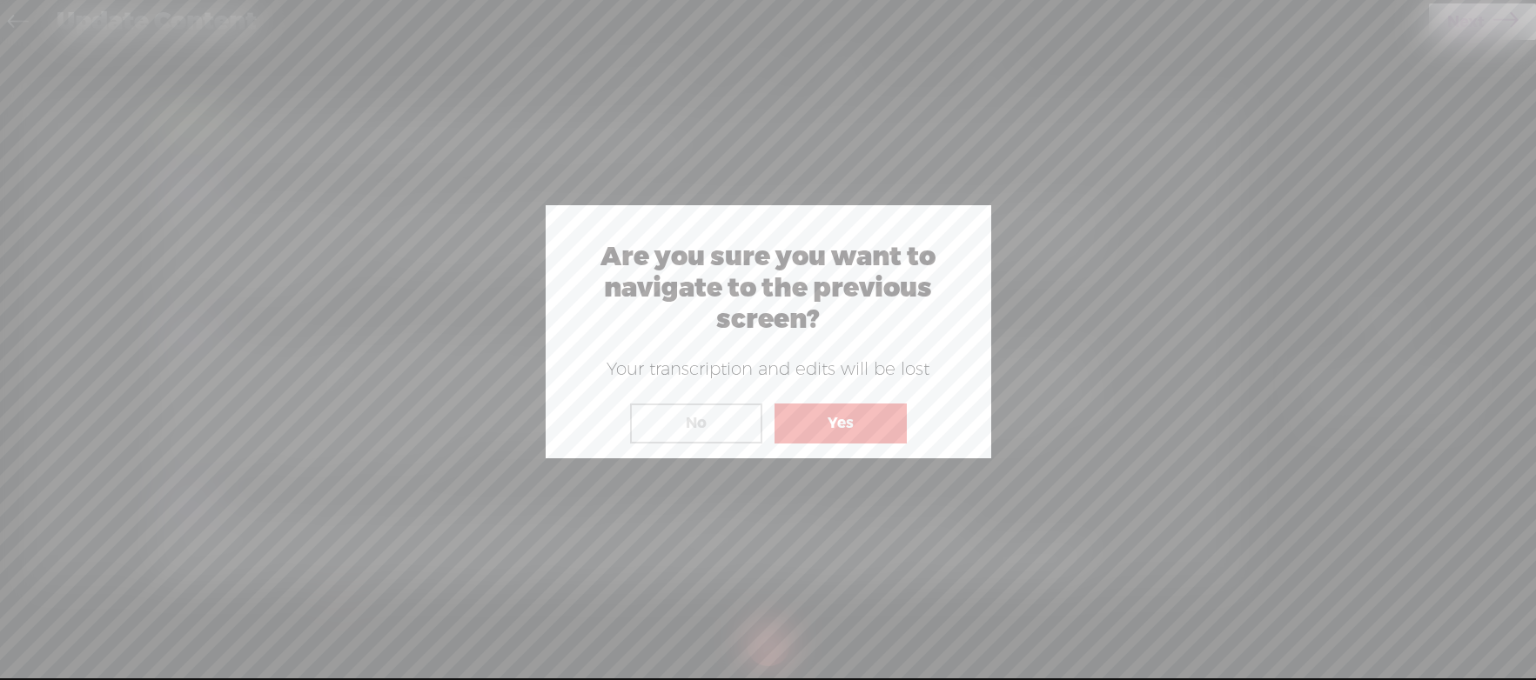
click at [858, 429] on button "Yes" at bounding box center [840, 424] width 132 height 40
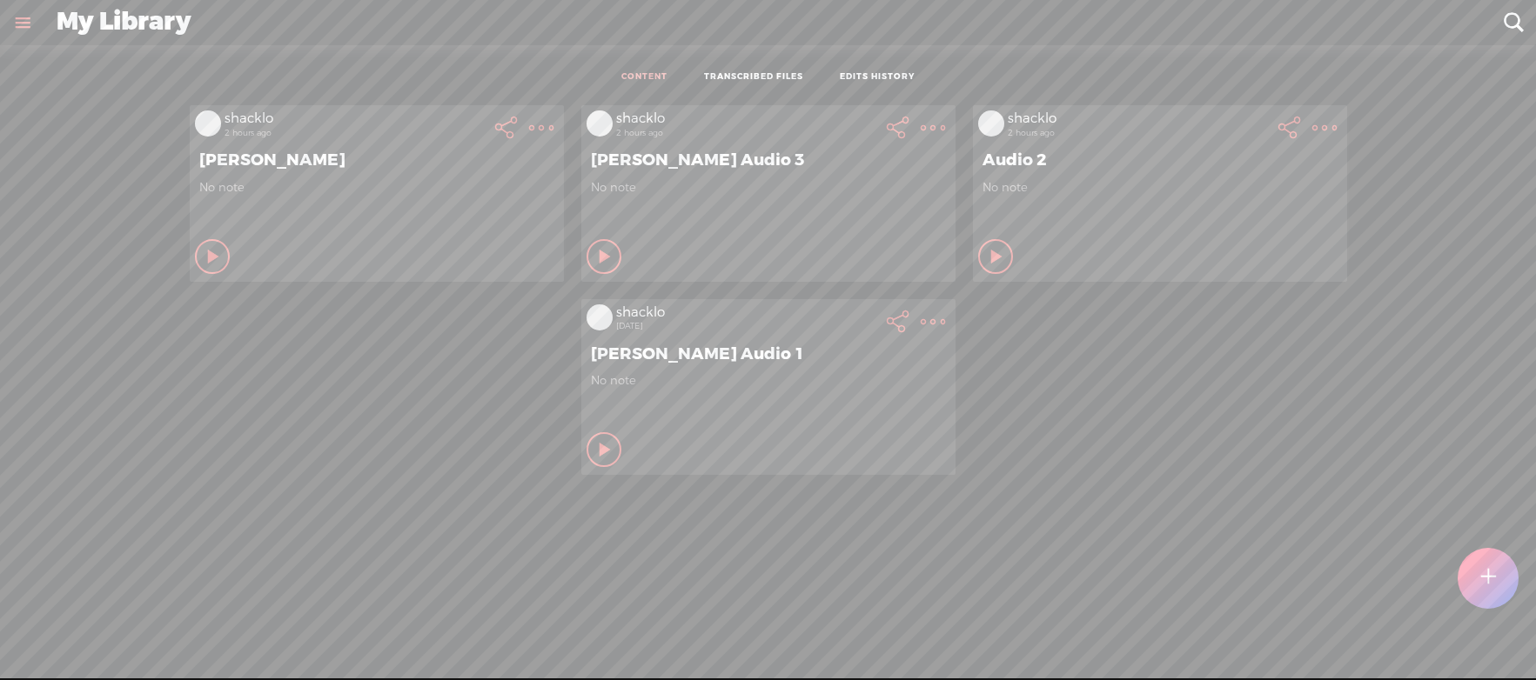
click at [553, 125] on t at bounding box center [541, 128] width 24 height 24
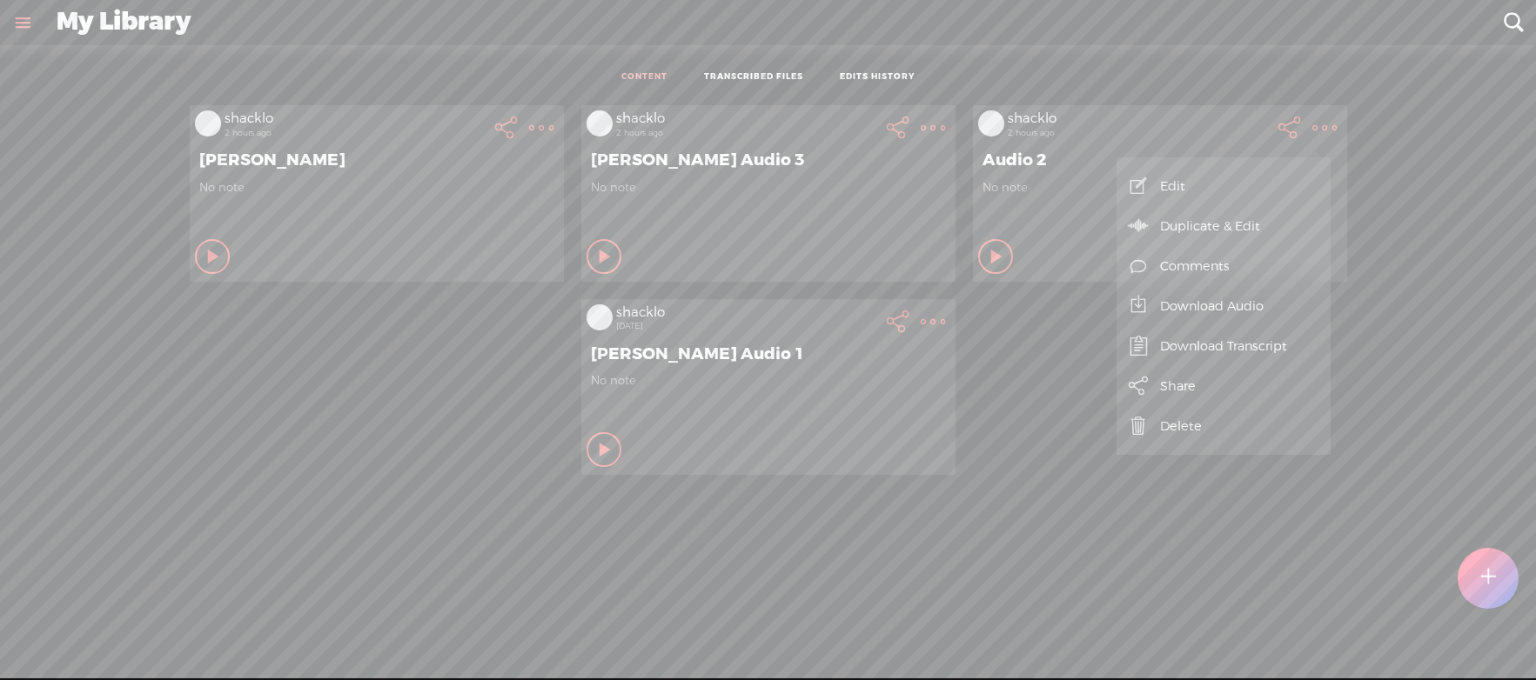
click at [1182, 191] on link "Edit" at bounding box center [1223, 186] width 197 height 40
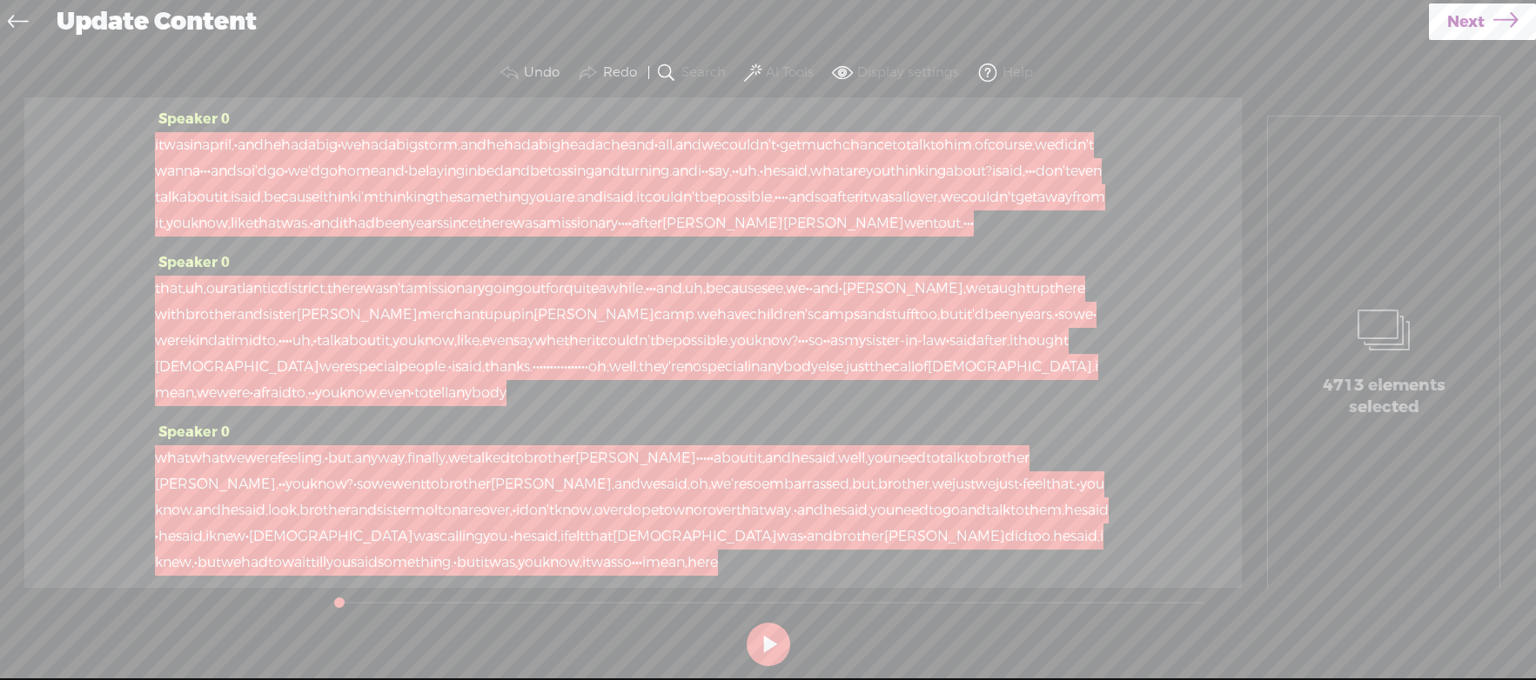
click at [32, 27] on link at bounding box center [22, 23] width 39 height 40
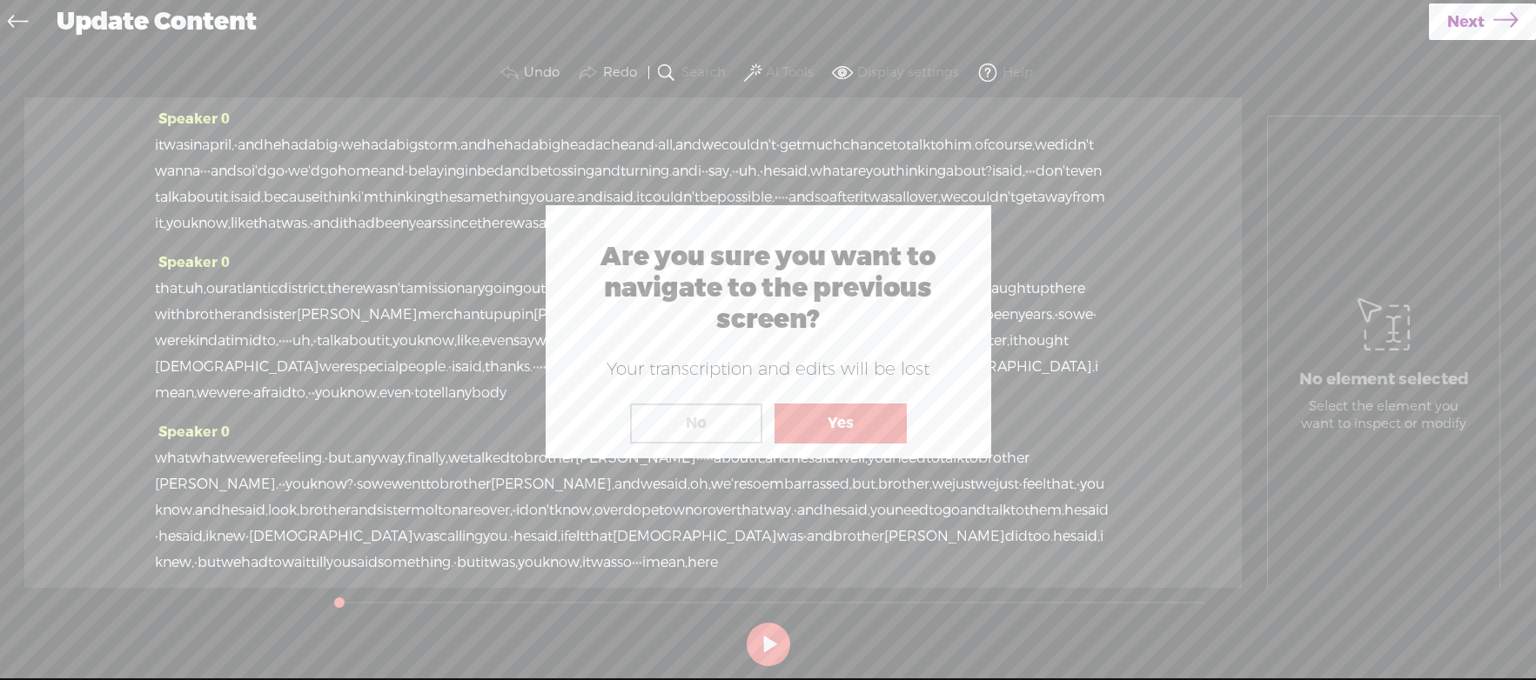
click at [22, 20] on div at bounding box center [768, 339] width 1536 height 679
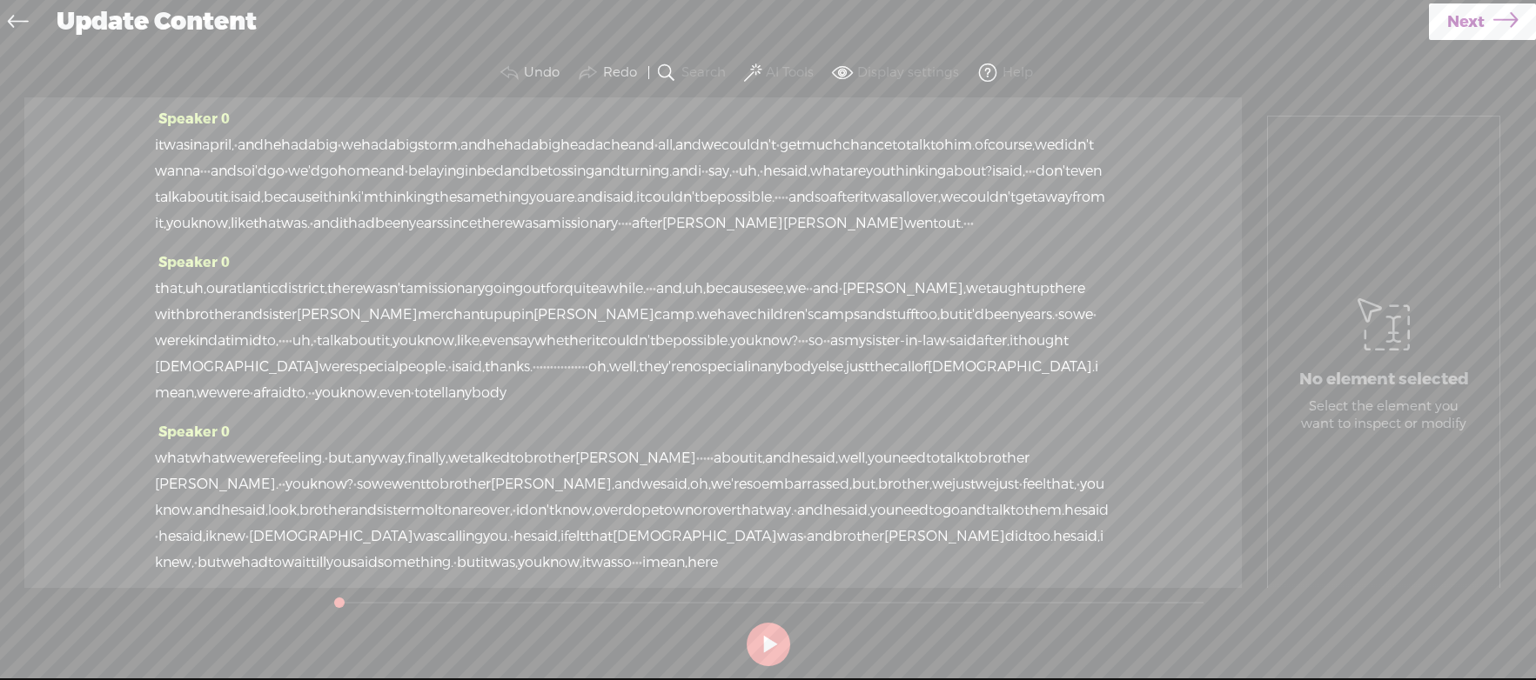
click at [8, 25] on icon at bounding box center [18, 23] width 20 height 39
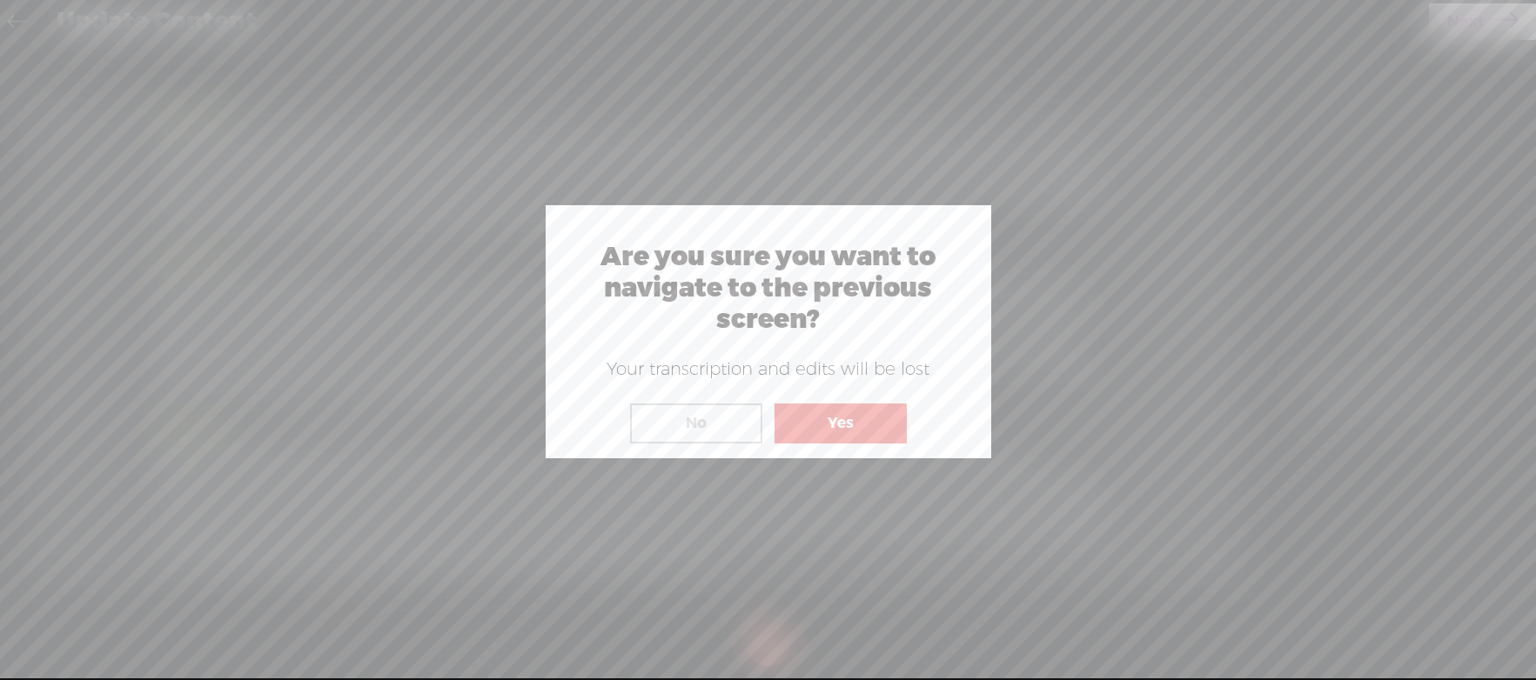
click at [823, 429] on button "Yes" at bounding box center [840, 424] width 132 height 40
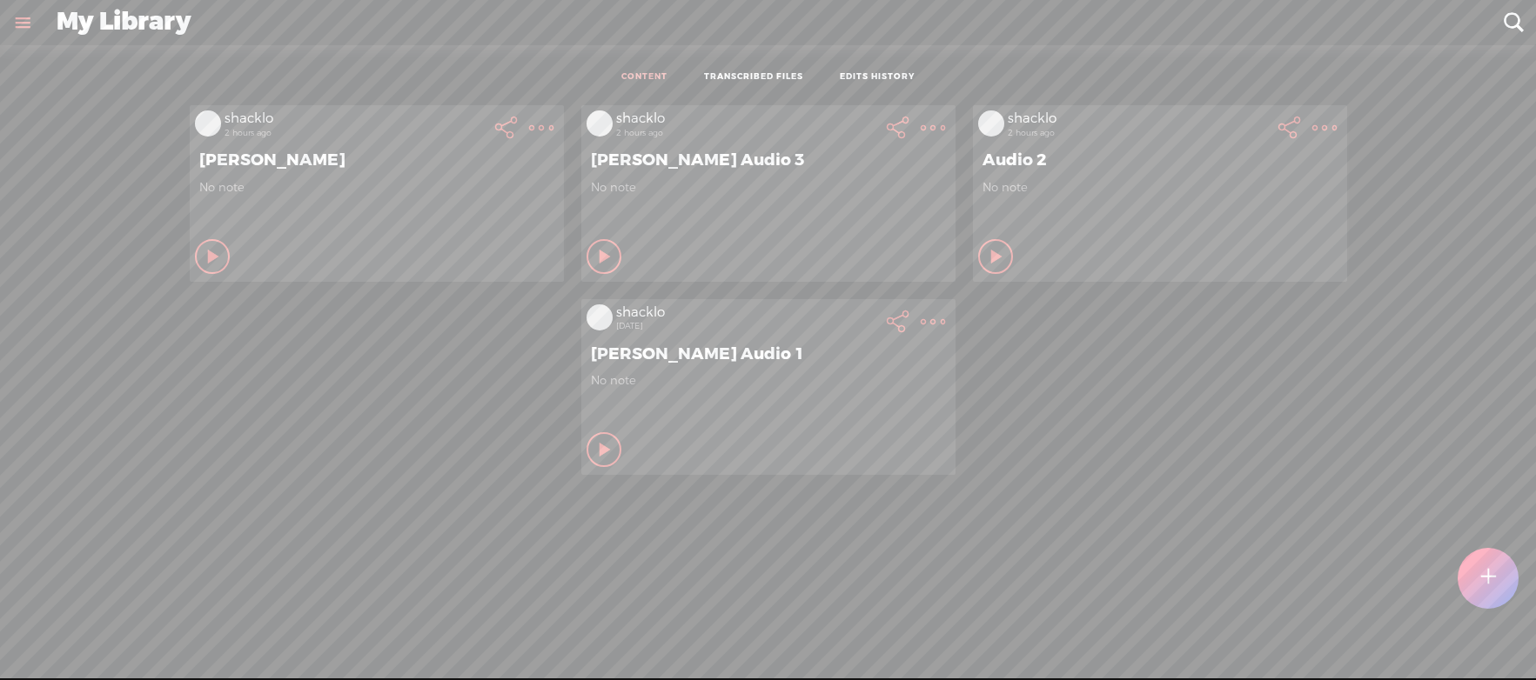
click at [553, 124] on t at bounding box center [541, 128] width 24 height 24
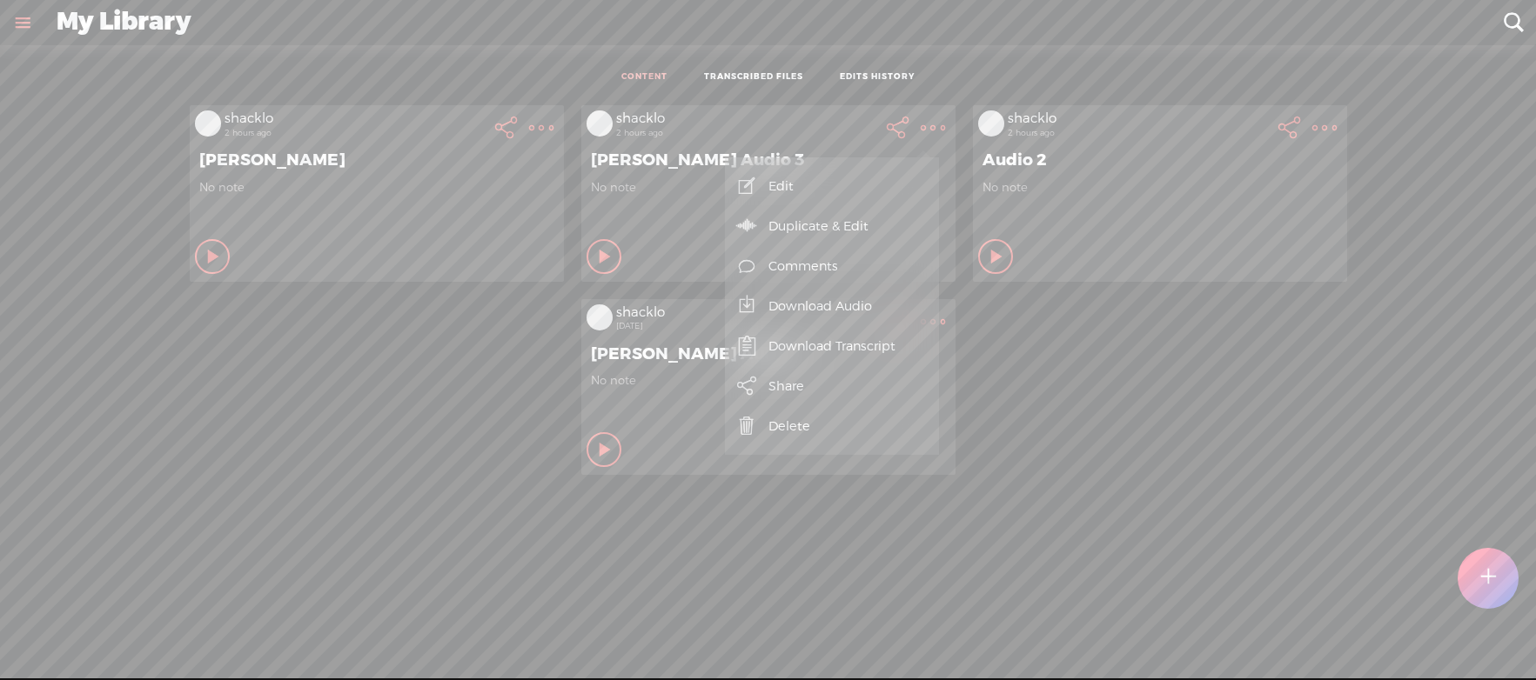
click at [791, 190] on link "Edit" at bounding box center [831, 186] width 197 height 40
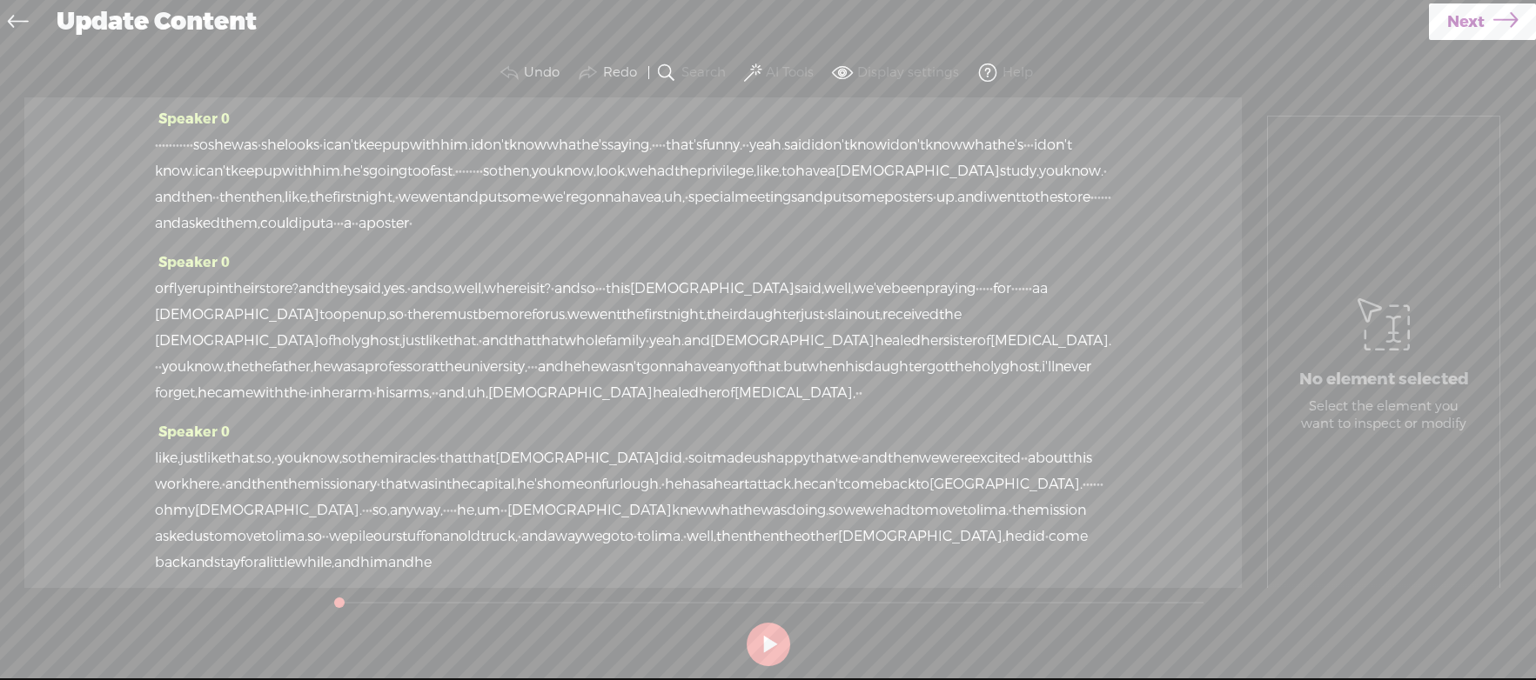
click at [409, 236] on span "poster" at bounding box center [387, 224] width 43 height 26
